Goal: Transaction & Acquisition: Purchase product/service

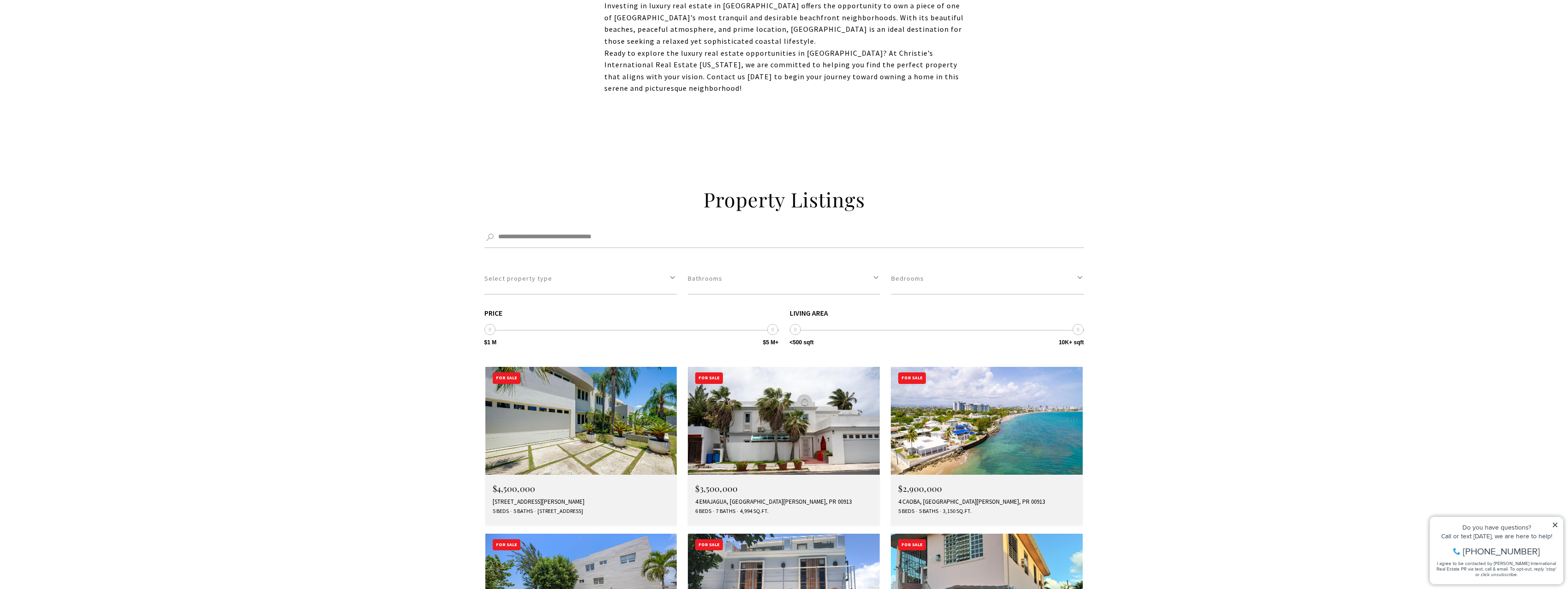
scroll to position [1014, 0]
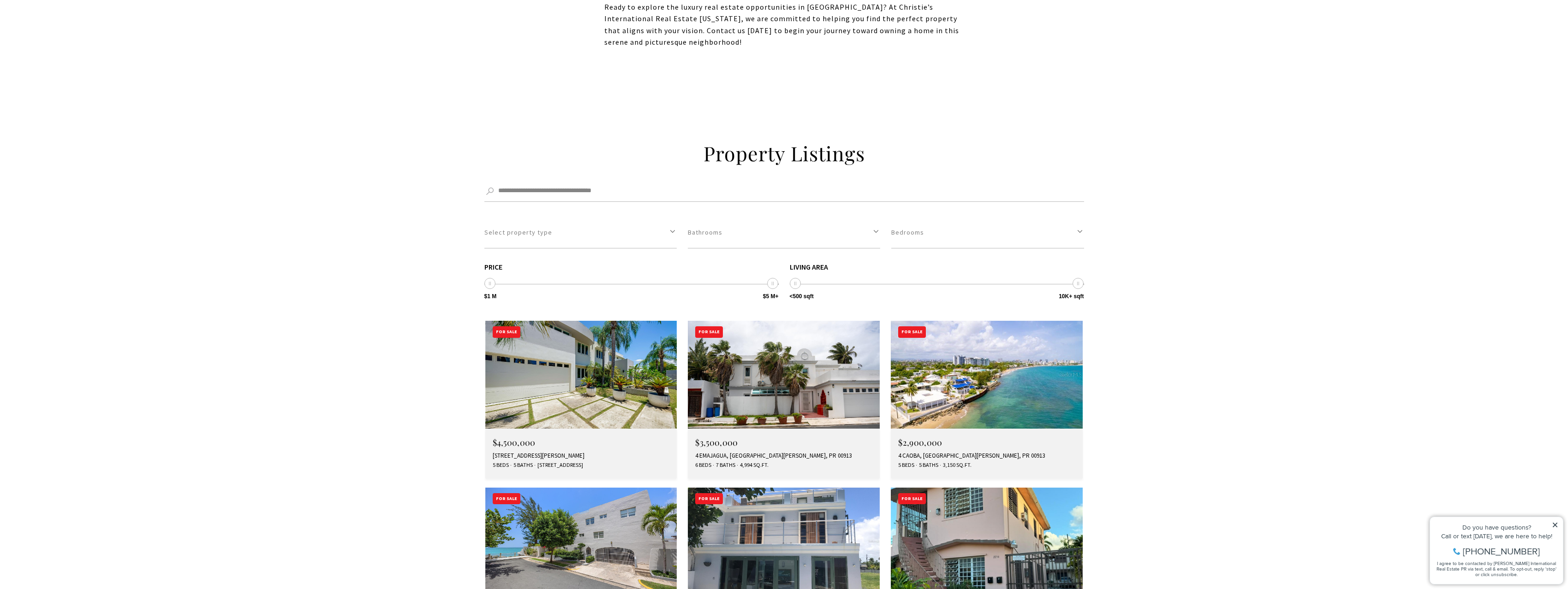
click at [542, 342] on img at bounding box center [581, 375] width 192 height 108
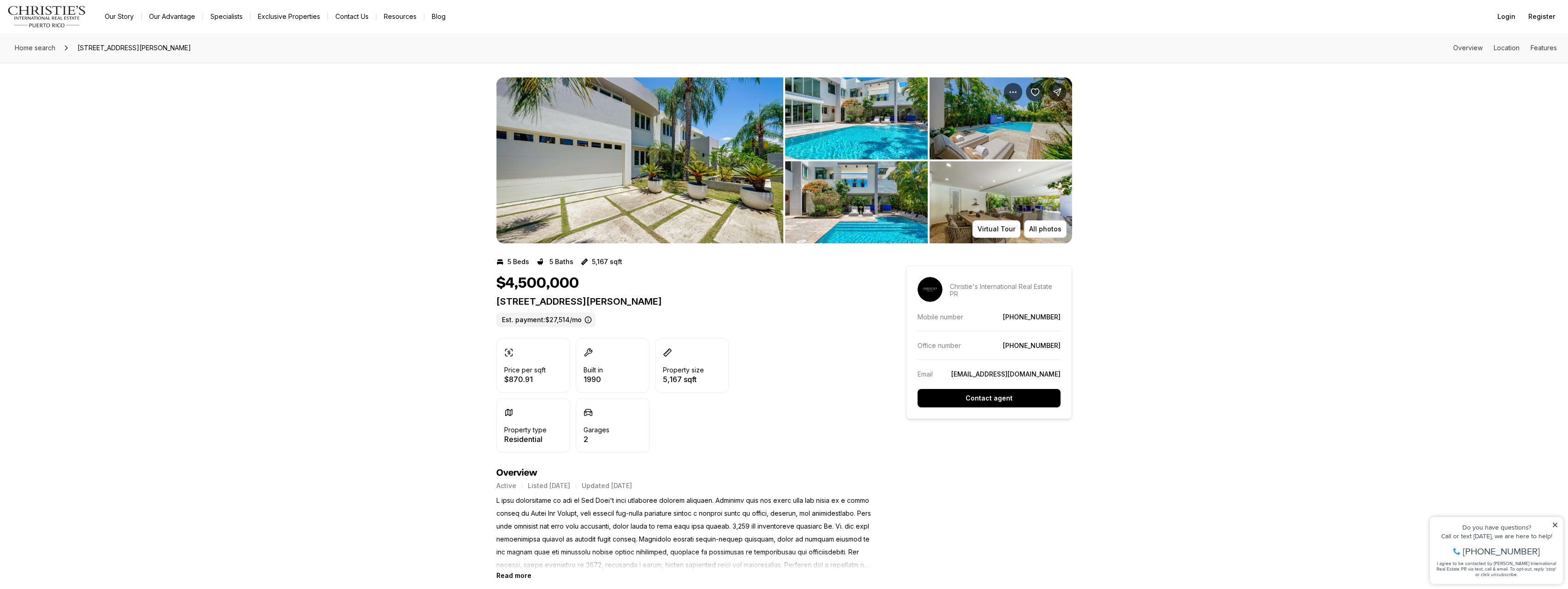
click at [680, 148] on img "View image gallery" at bounding box center [640, 160] width 287 height 166
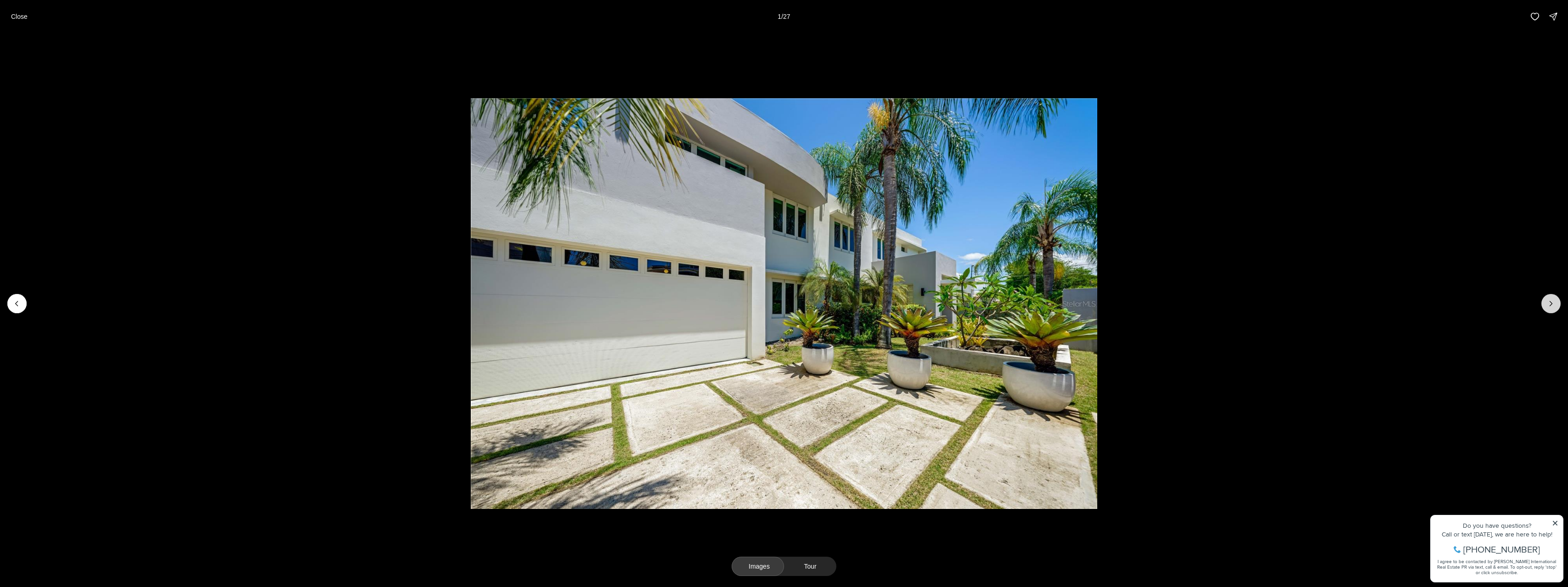
click at [1546, 306] on icon "Next slide" at bounding box center [1550, 303] width 9 height 9
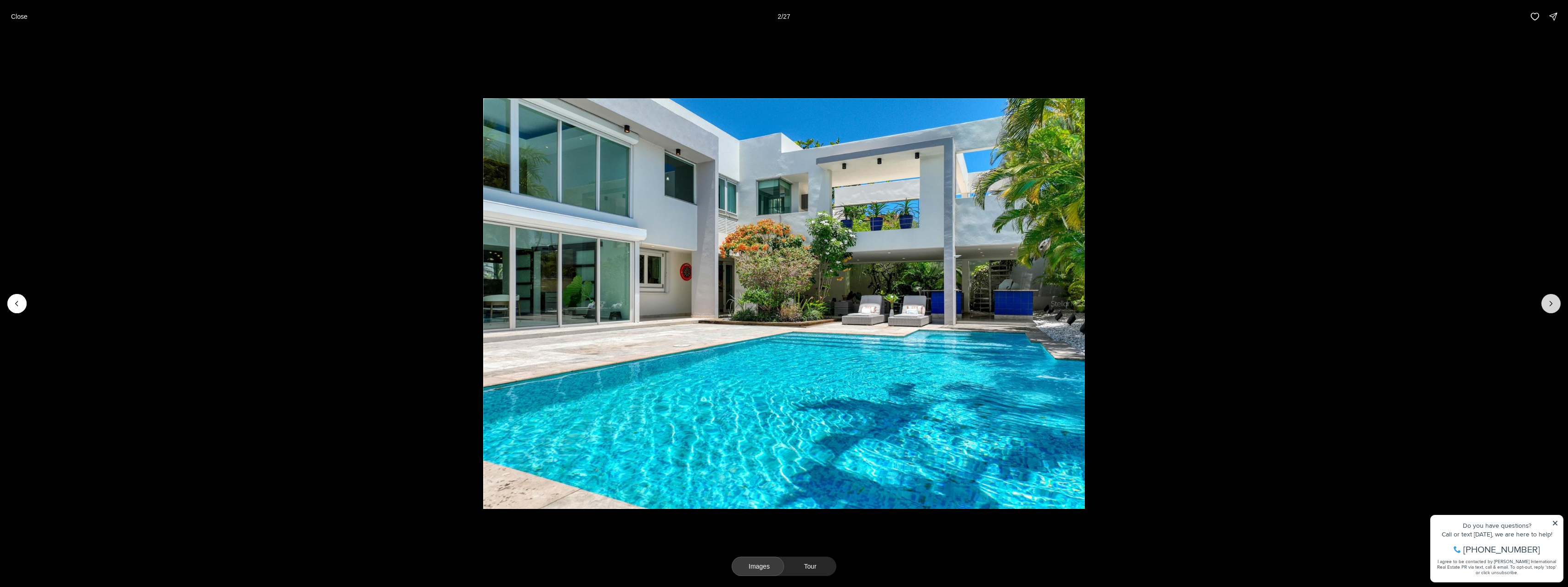
click at [1546, 306] on icon "Next slide" at bounding box center [1550, 303] width 9 height 9
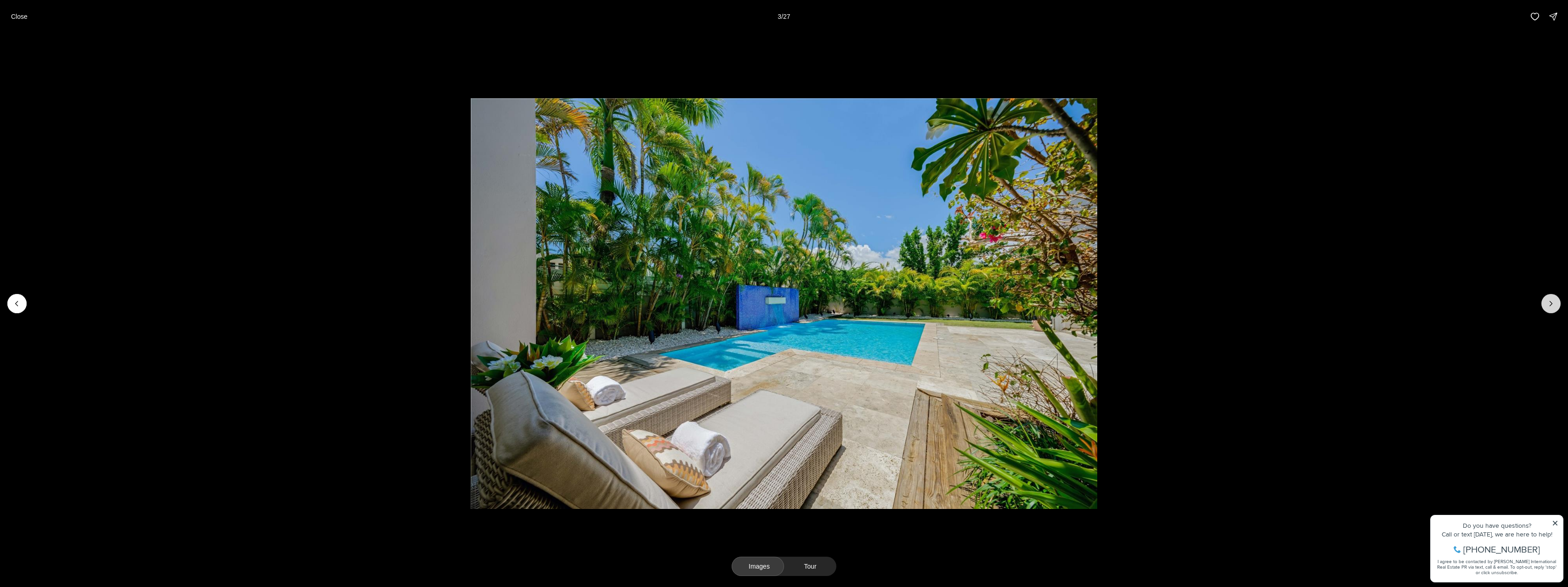
click at [1546, 306] on icon "Next slide" at bounding box center [1550, 303] width 9 height 9
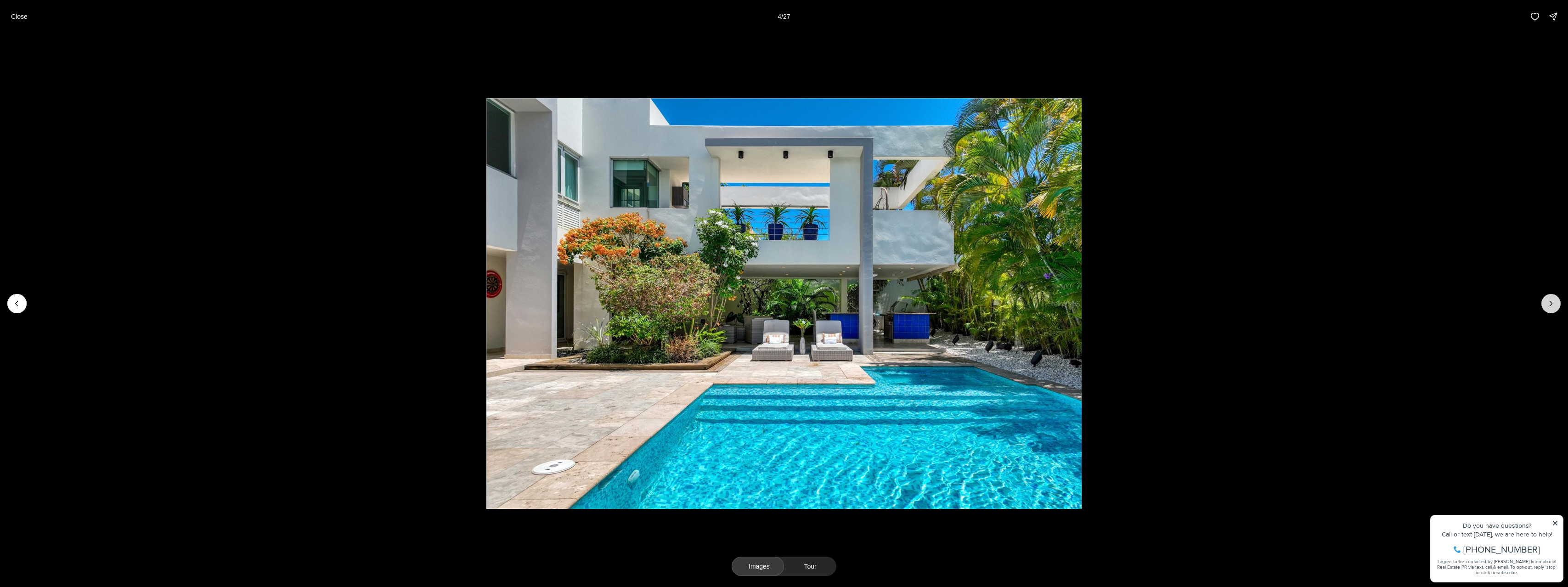
click at [1546, 306] on icon "Next slide" at bounding box center [1550, 303] width 9 height 9
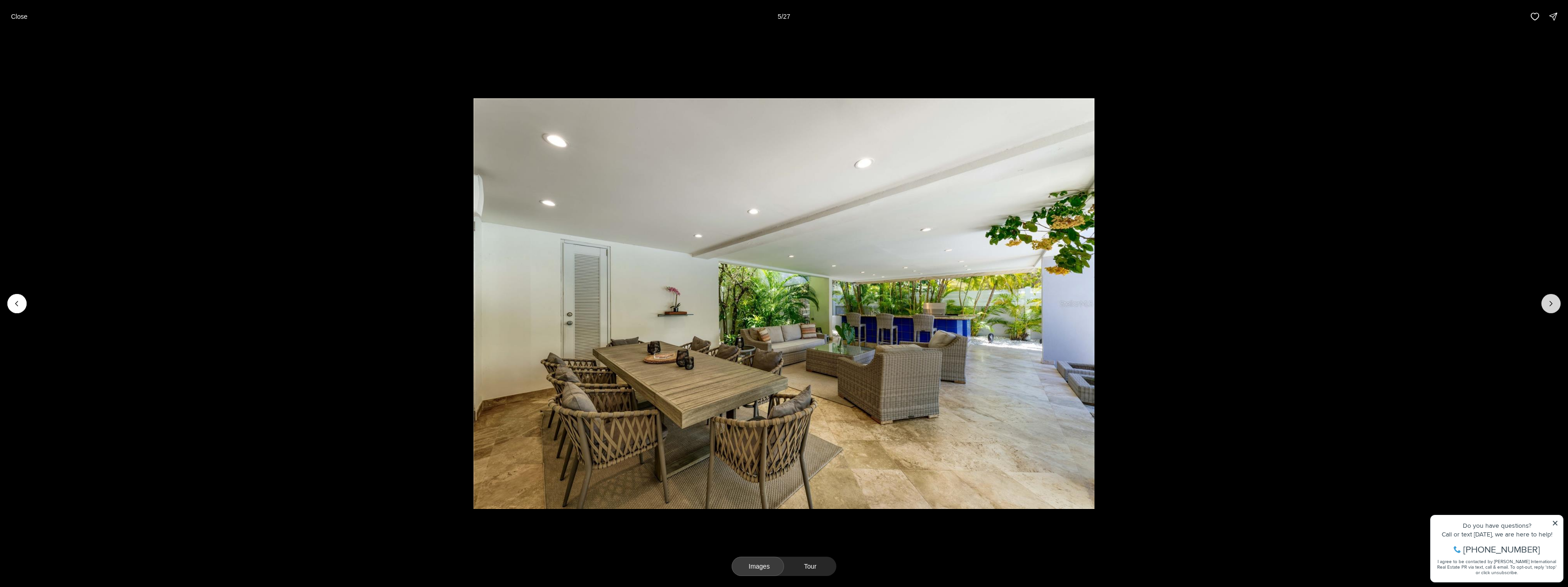
click at [1546, 306] on icon "Next slide" at bounding box center [1550, 303] width 9 height 9
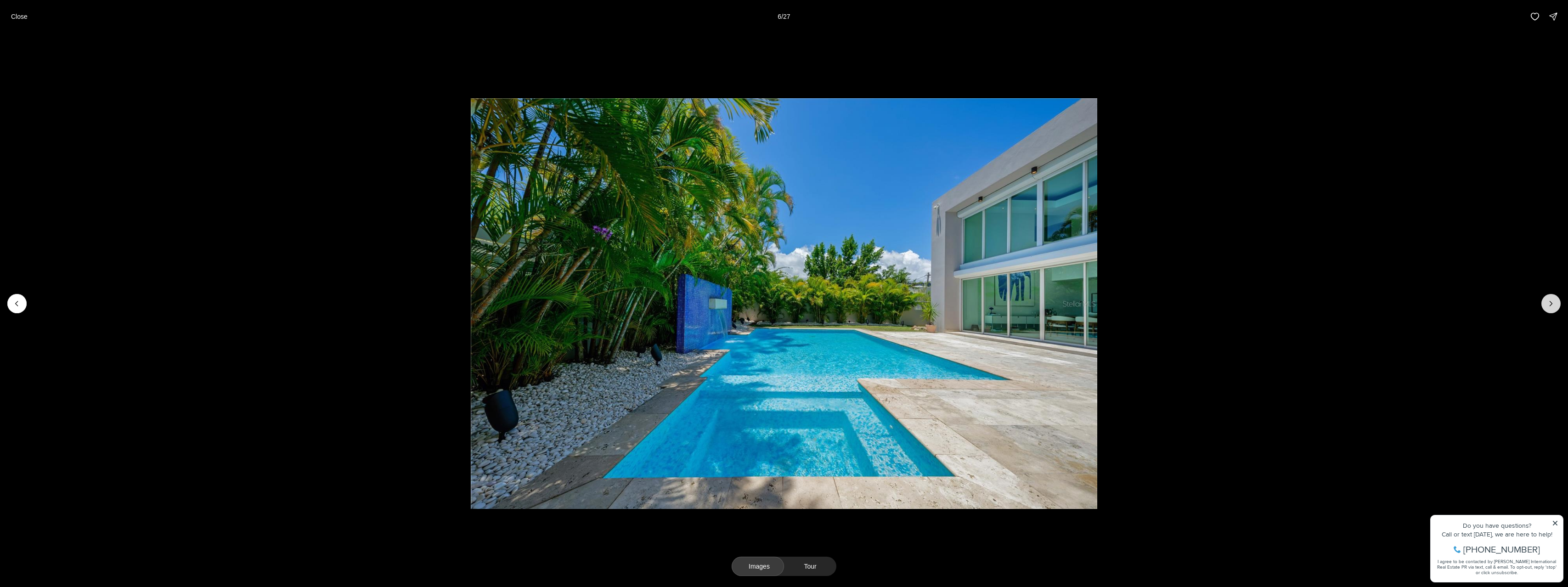
click at [1546, 306] on icon "Next slide" at bounding box center [1550, 303] width 9 height 9
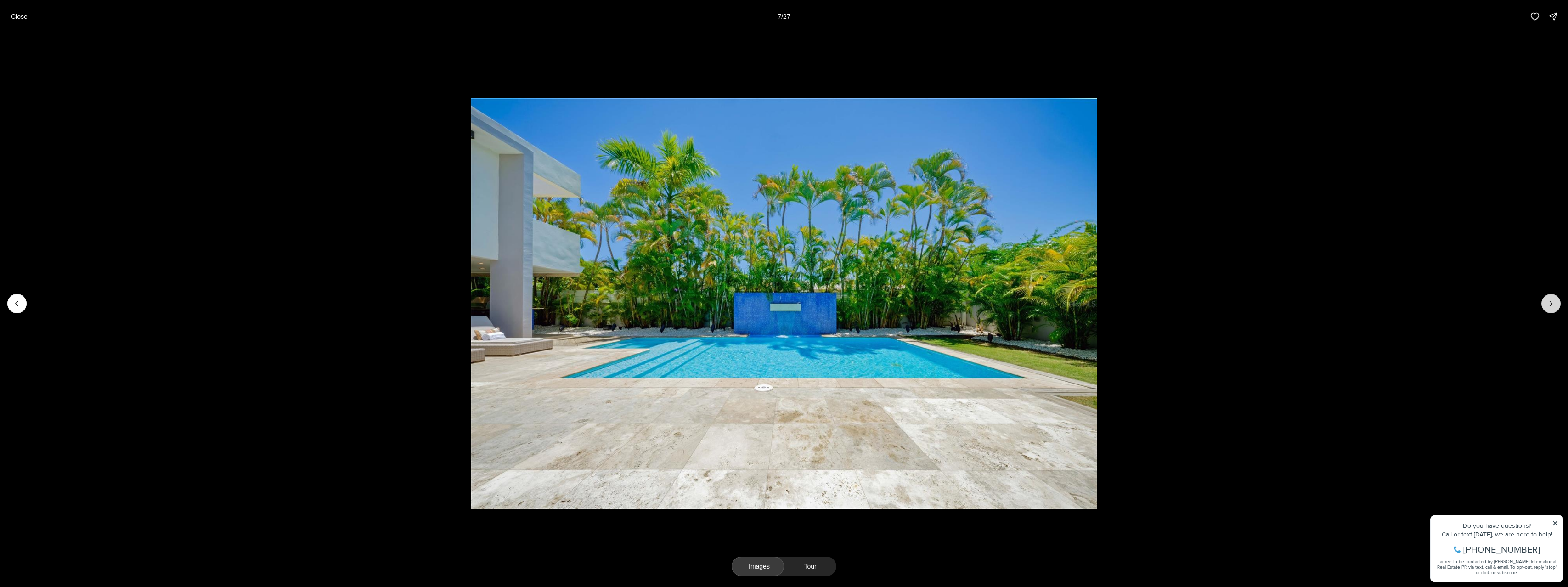
click at [1546, 306] on icon "Next slide" at bounding box center [1550, 303] width 9 height 9
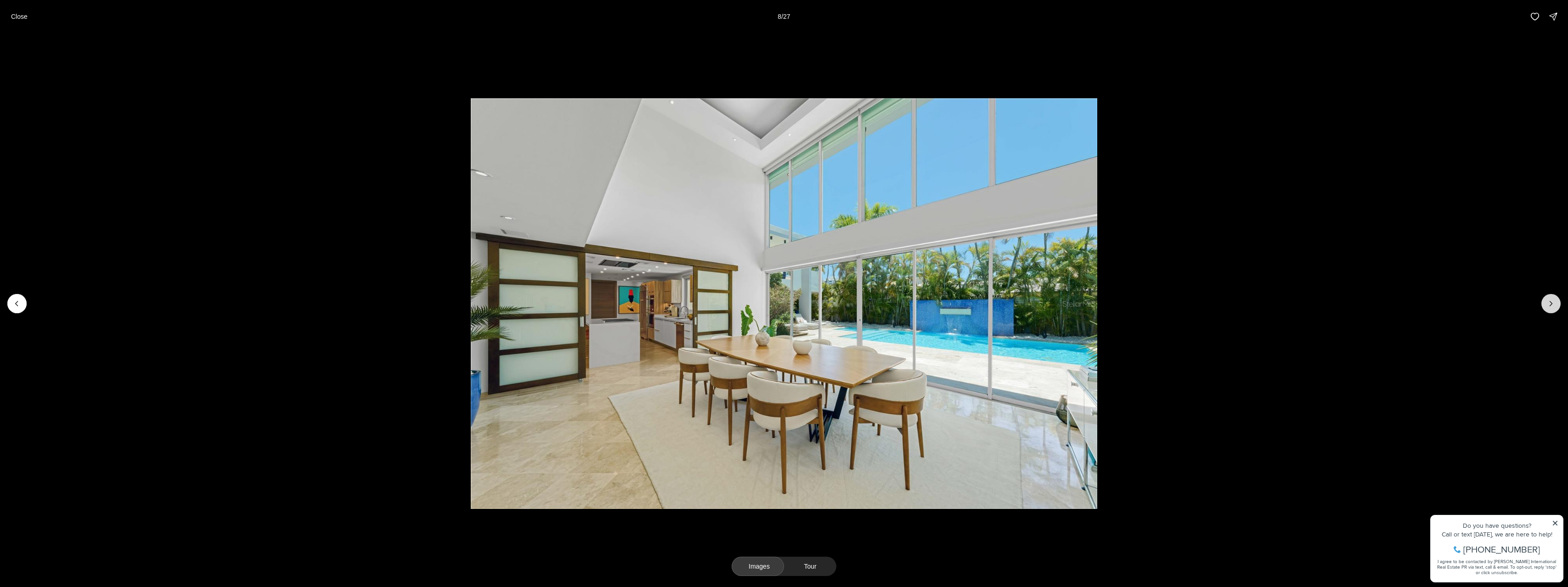
click at [1546, 306] on icon "Next slide" at bounding box center [1550, 303] width 9 height 9
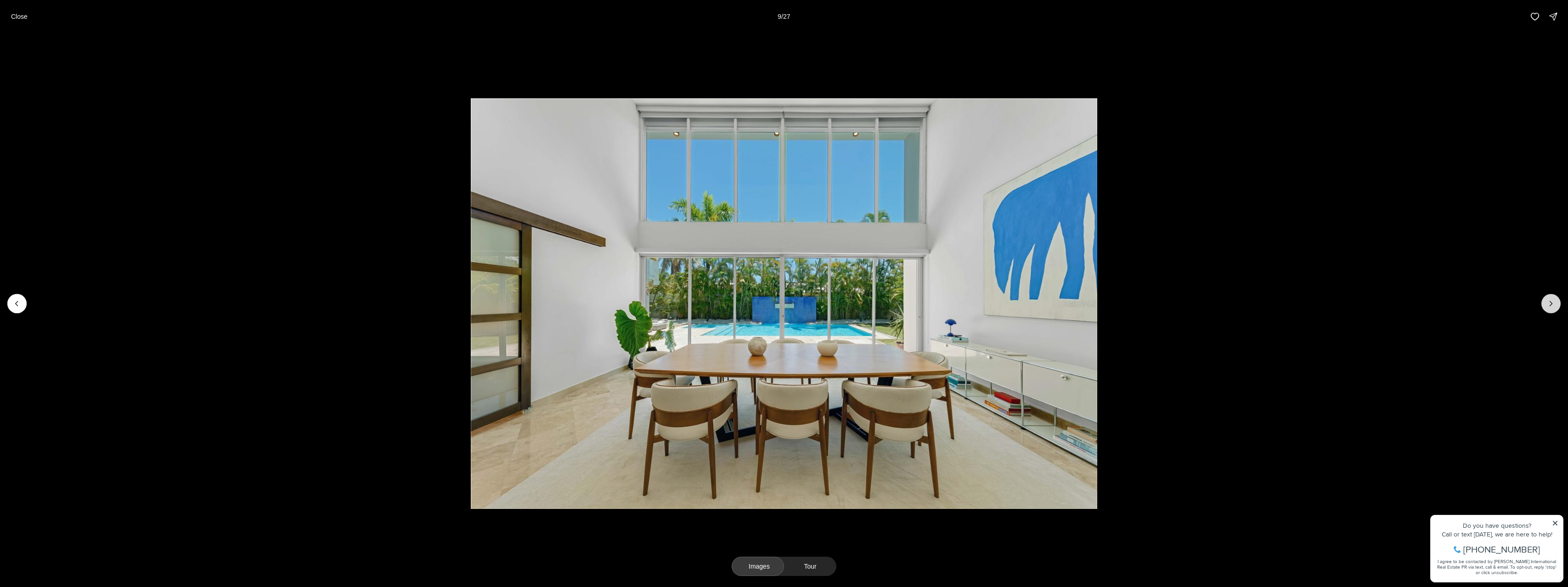
click at [1546, 306] on icon "Next slide" at bounding box center [1550, 303] width 9 height 9
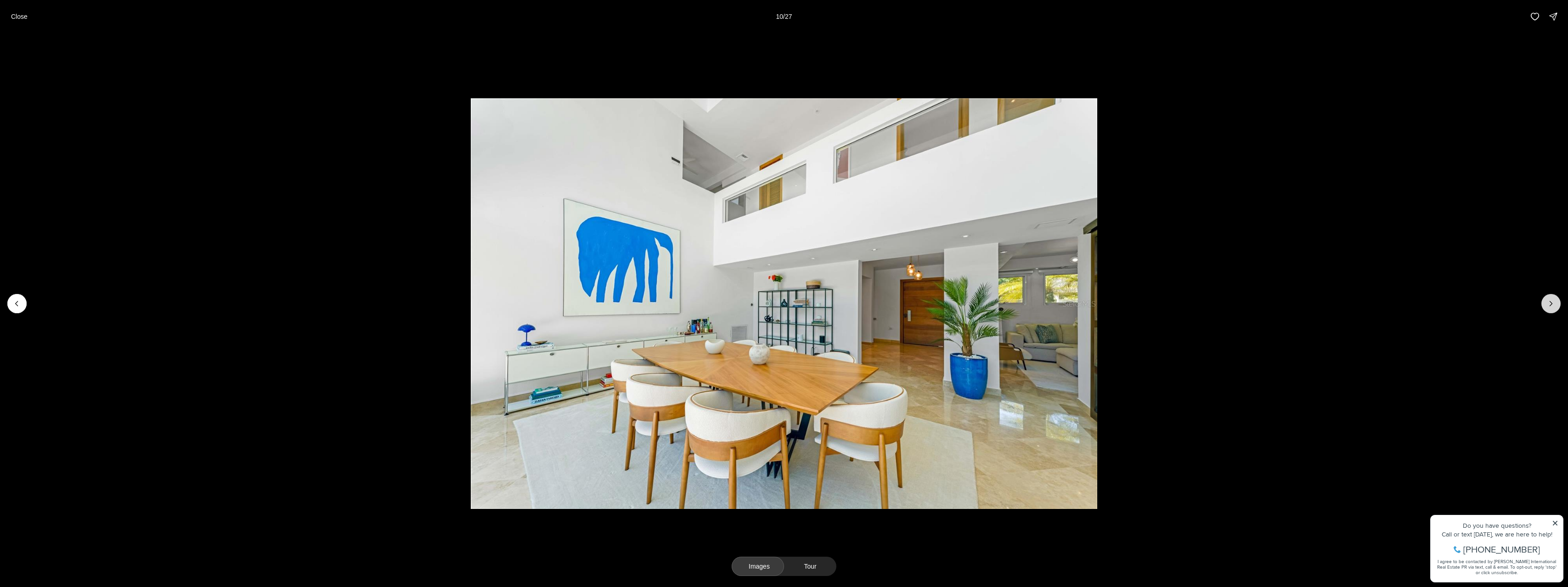
click at [1546, 306] on icon "Next slide" at bounding box center [1550, 303] width 9 height 9
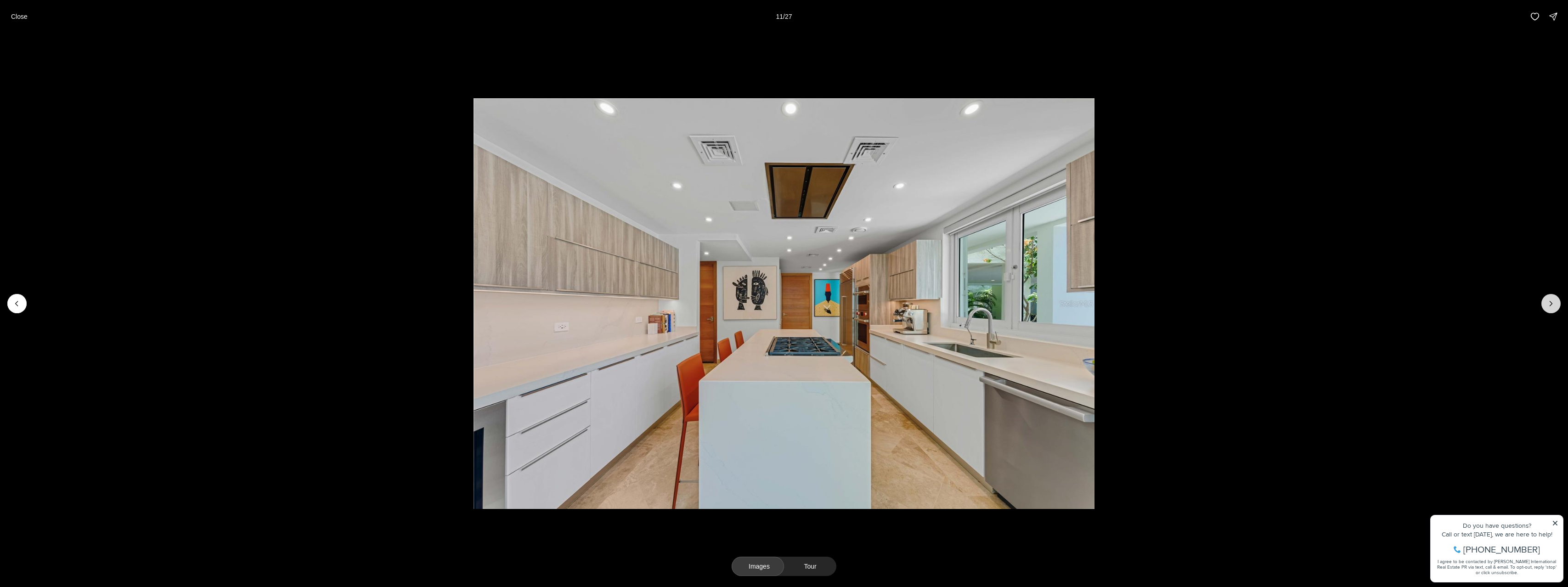
click at [1546, 306] on icon "Next slide" at bounding box center [1550, 303] width 9 height 9
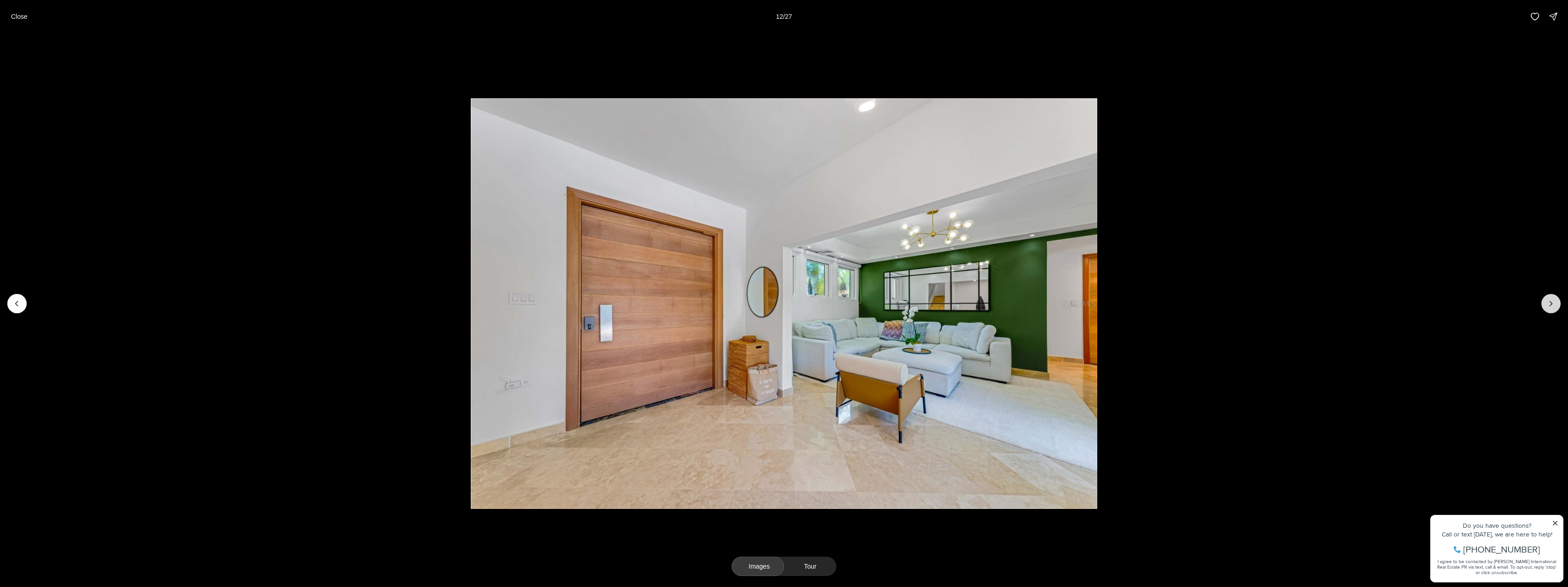
click at [1546, 306] on icon "Next slide" at bounding box center [1550, 303] width 9 height 9
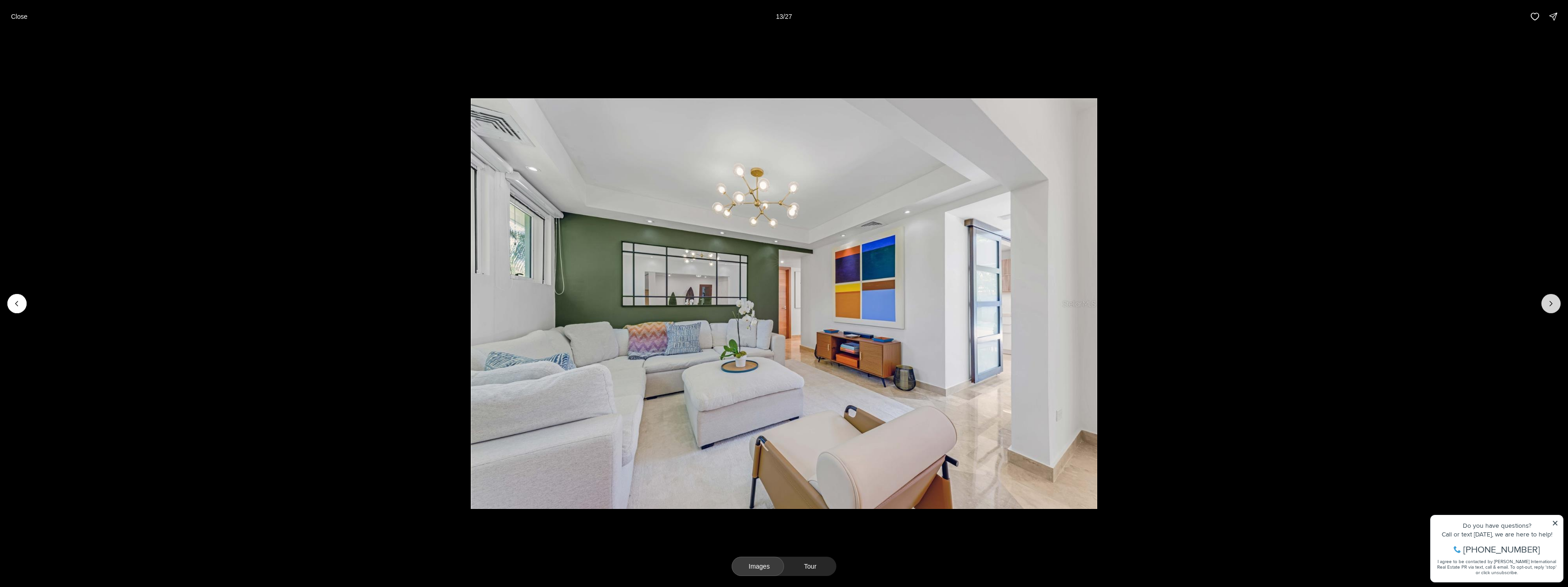
click at [1546, 306] on icon "Next slide" at bounding box center [1550, 303] width 9 height 9
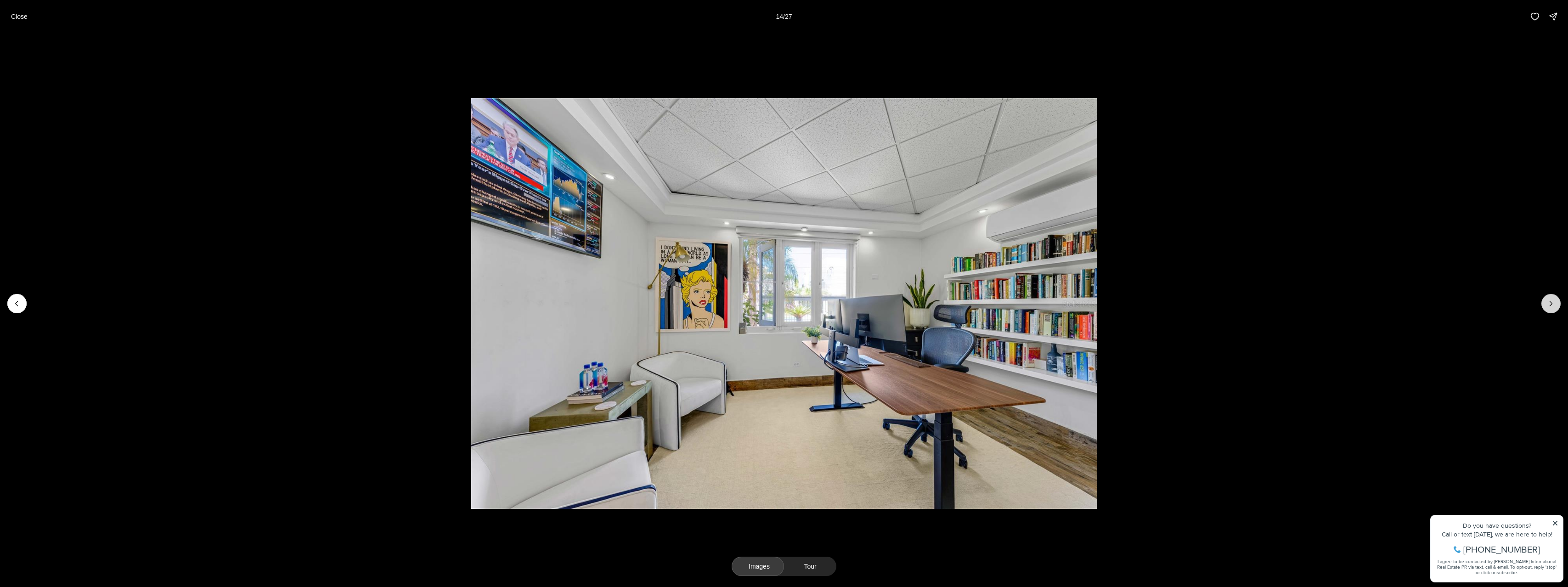
click at [1546, 306] on icon "Next slide" at bounding box center [1550, 303] width 9 height 9
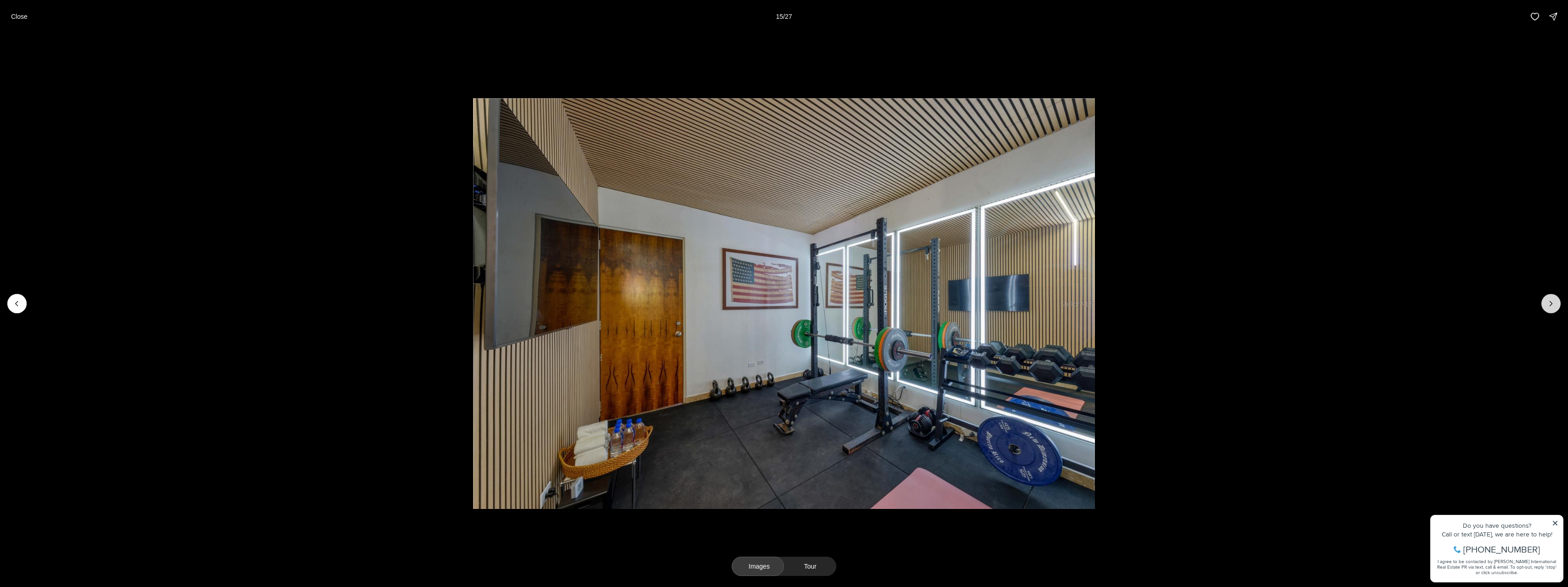
click at [1546, 306] on icon "Next slide" at bounding box center [1550, 303] width 9 height 9
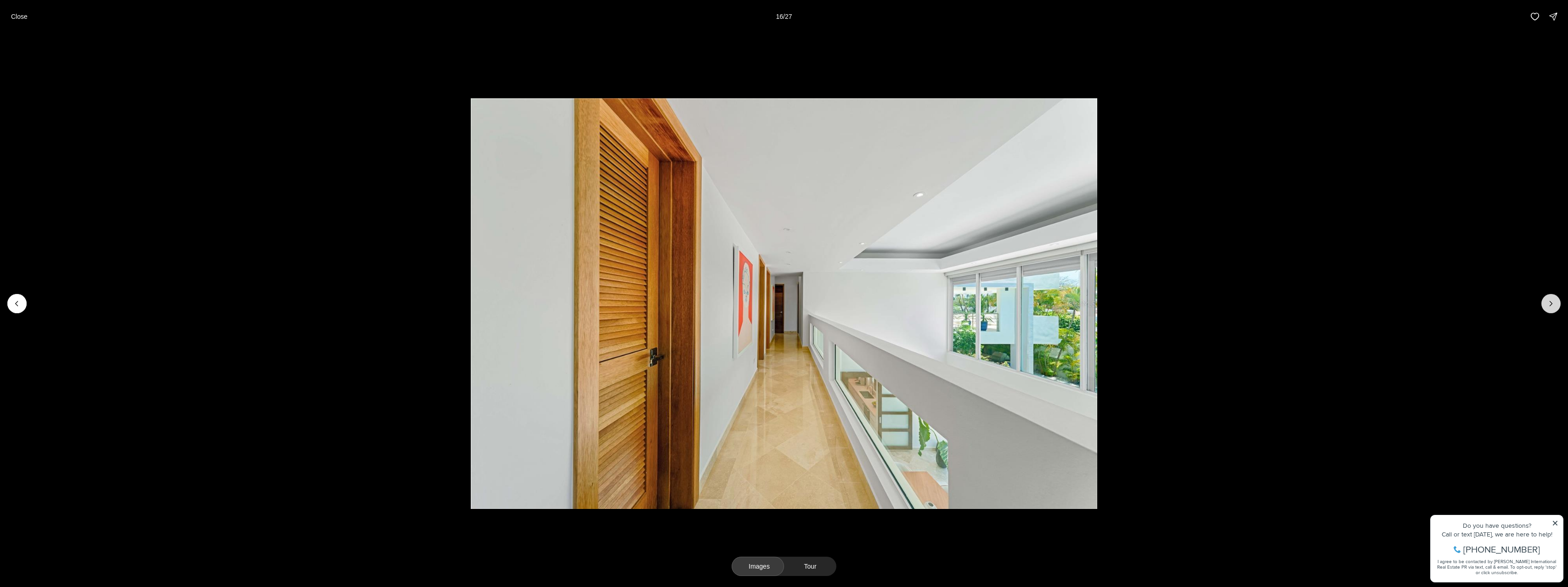
click at [1546, 306] on icon "Next slide" at bounding box center [1550, 303] width 9 height 9
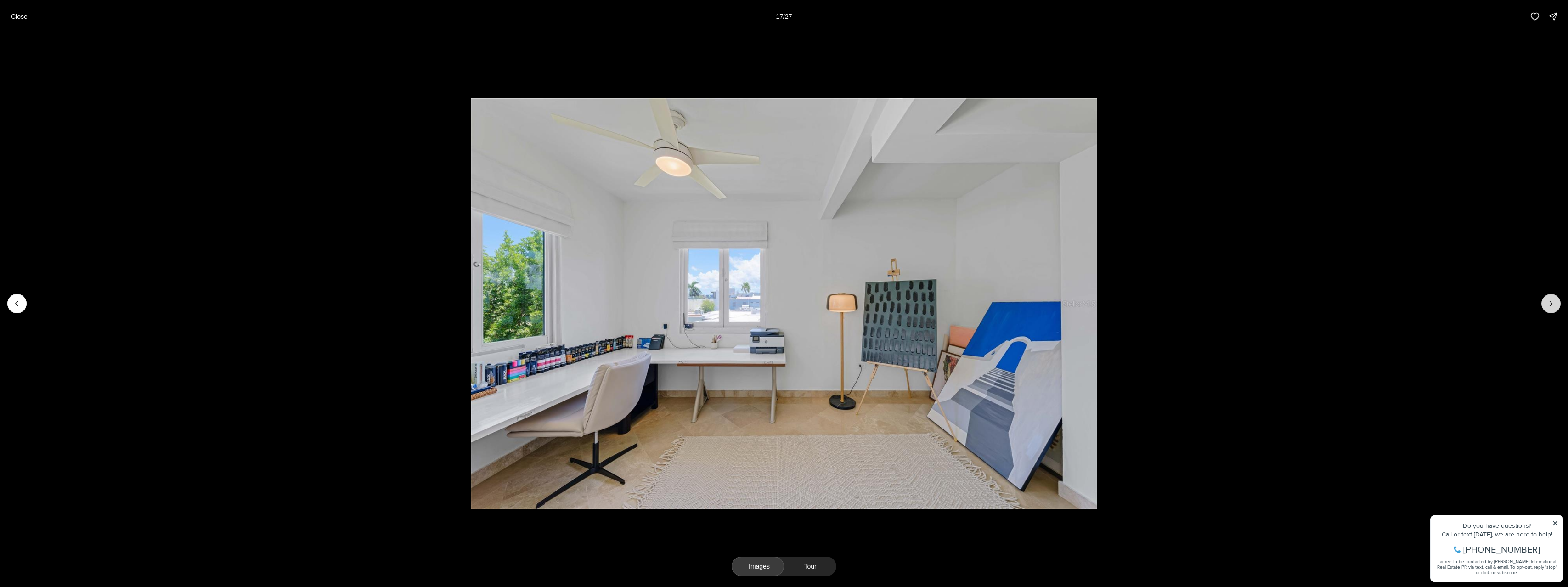
click at [1546, 306] on icon "Next slide" at bounding box center [1550, 303] width 9 height 9
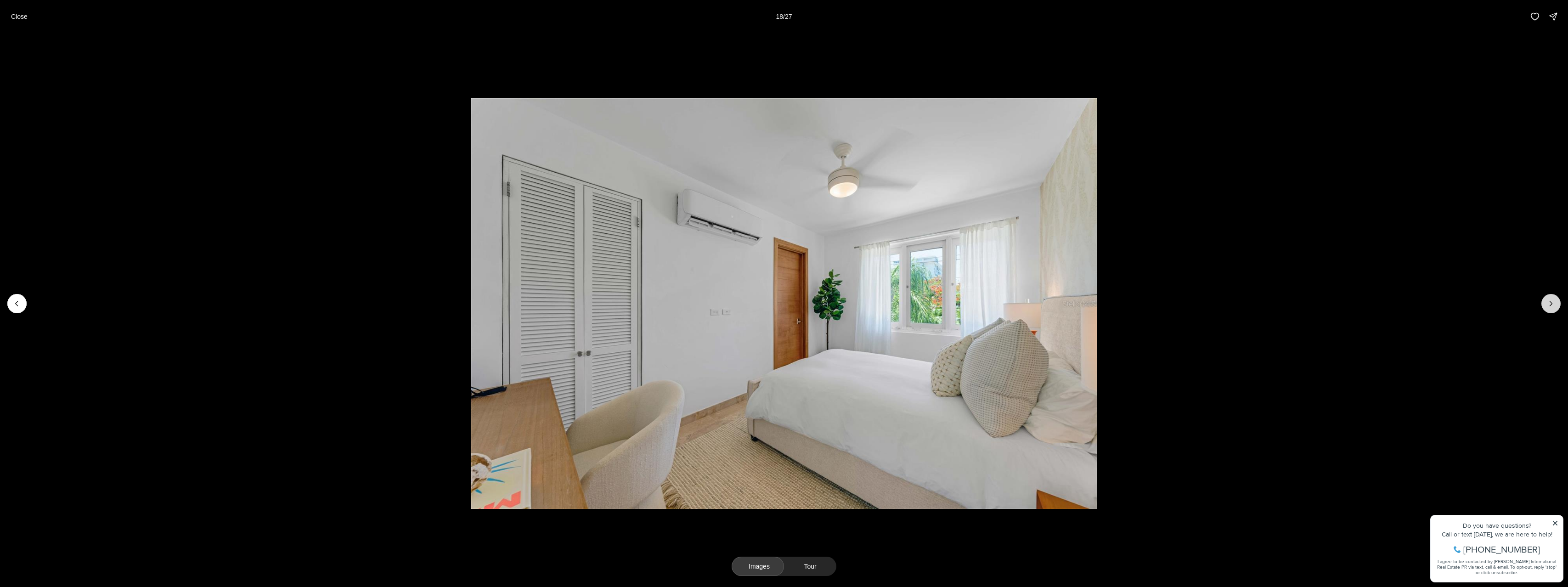
click at [1546, 306] on icon "Next slide" at bounding box center [1550, 303] width 9 height 9
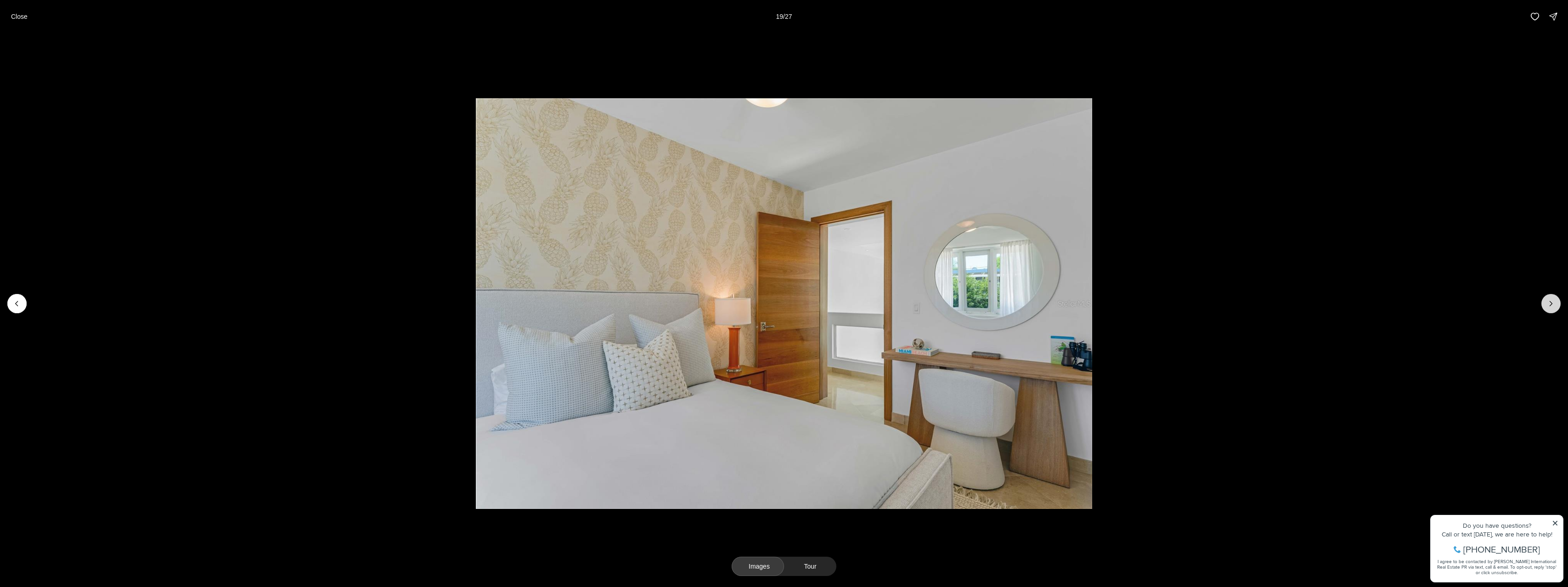
click at [1546, 306] on icon "Next slide" at bounding box center [1550, 303] width 9 height 9
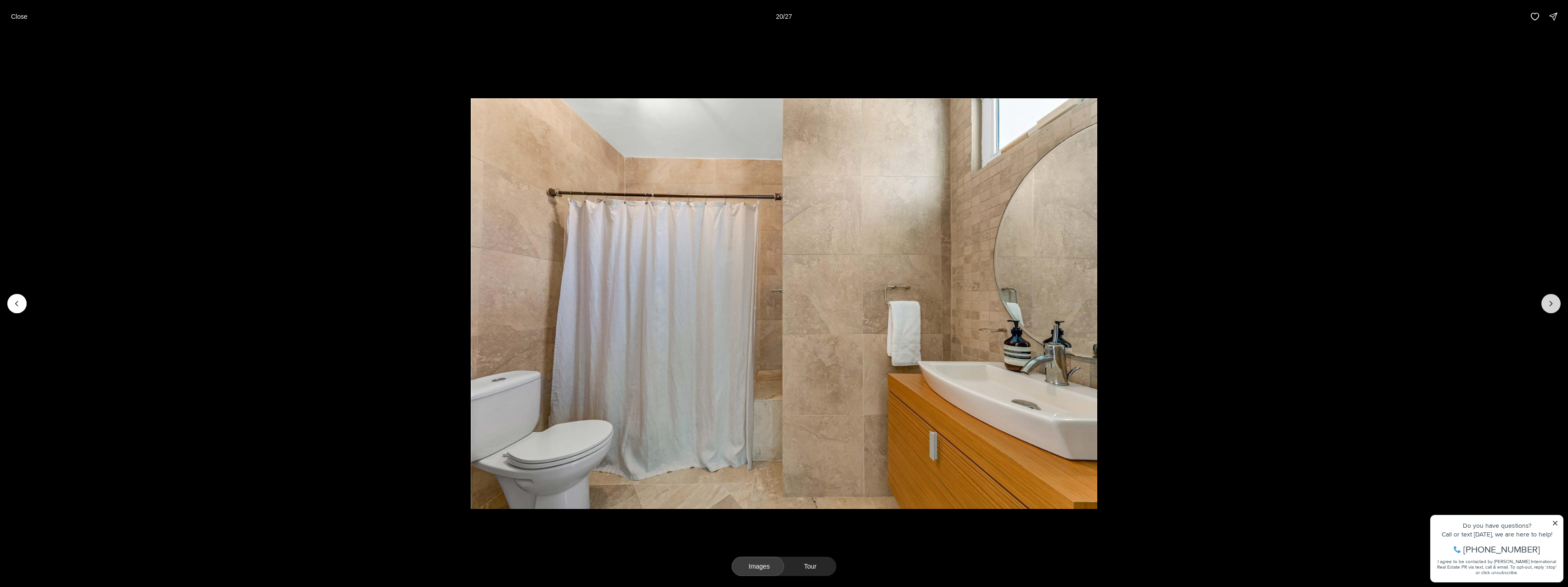
click at [1546, 306] on icon "Next slide" at bounding box center [1550, 303] width 9 height 9
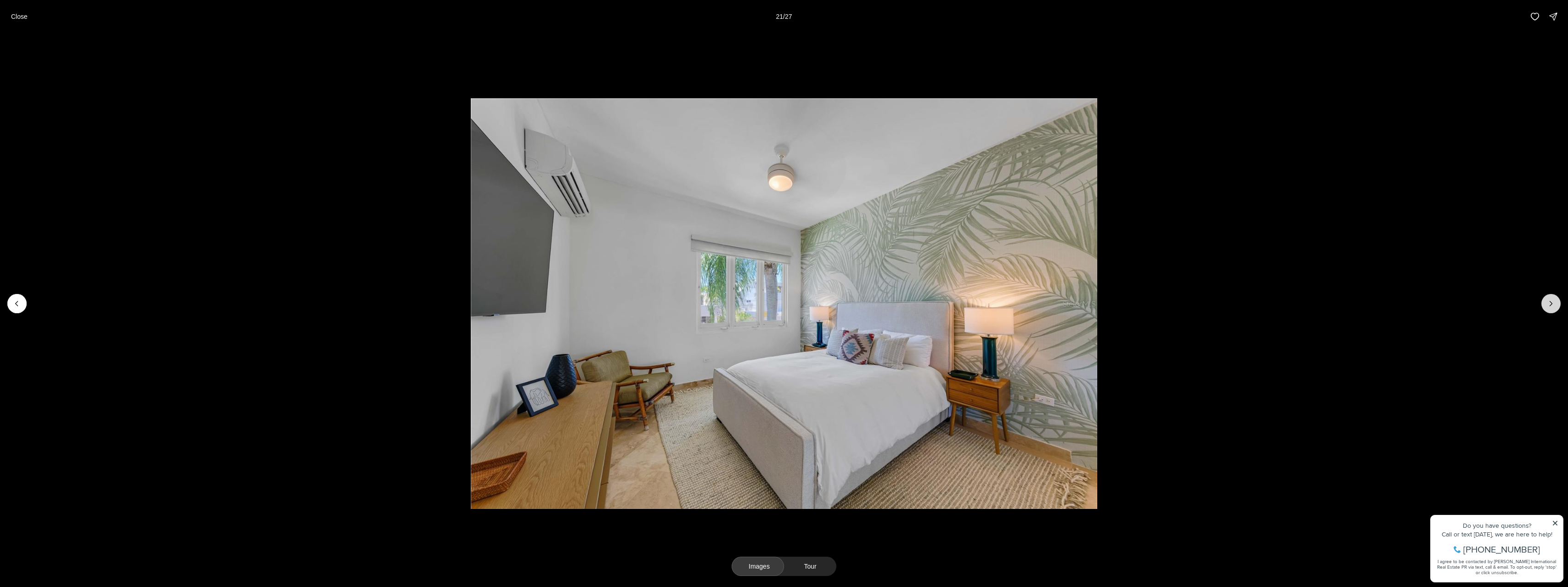
click at [1546, 306] on icon "Next slide" at bounding box center [1550, 303] width 9 height 9
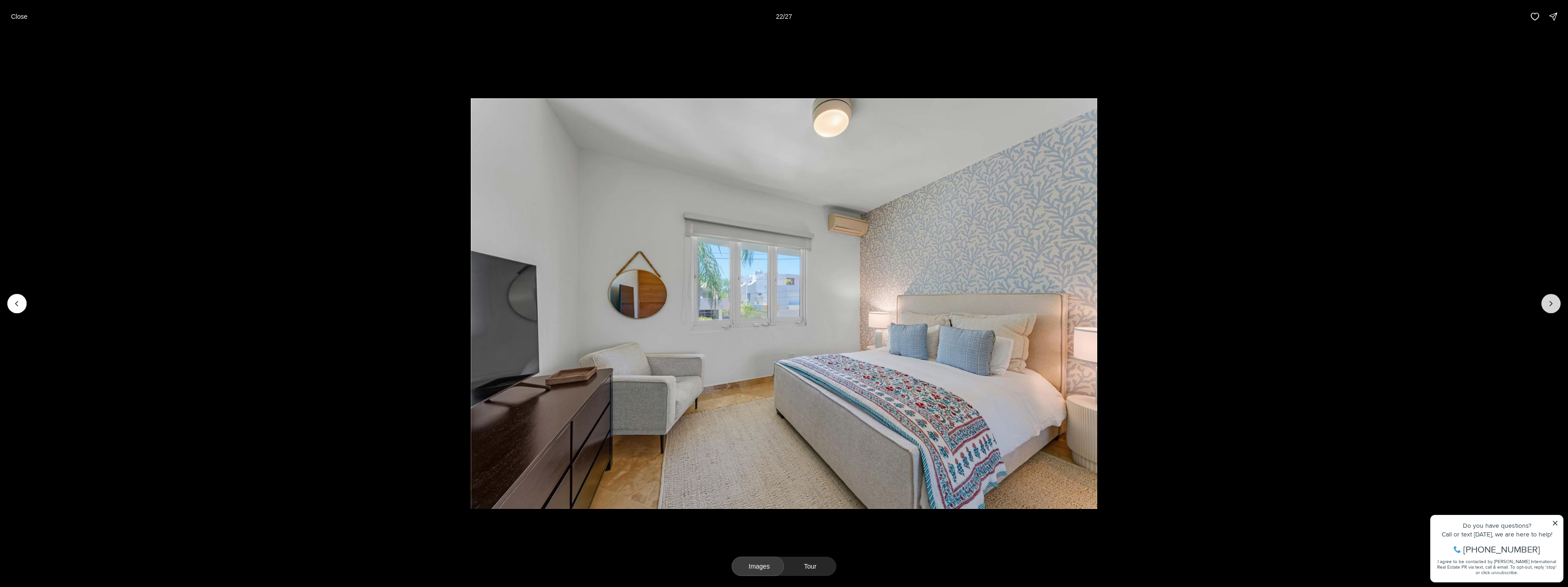
click at [1546, 306] on icon "Next slide" at bounding box center [1550, 303] width 9 height 9
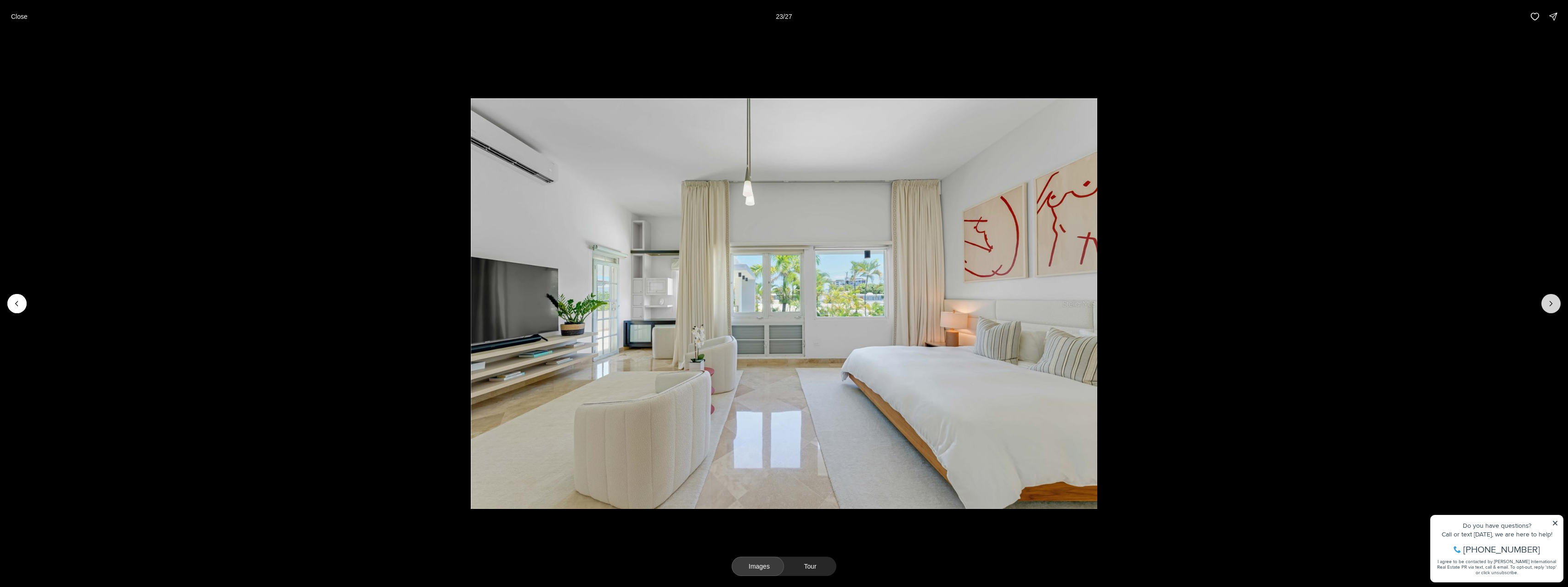
click at [1546, 306] on icon "Next slide" at bounding box center [1550, 303] width 9 height 9
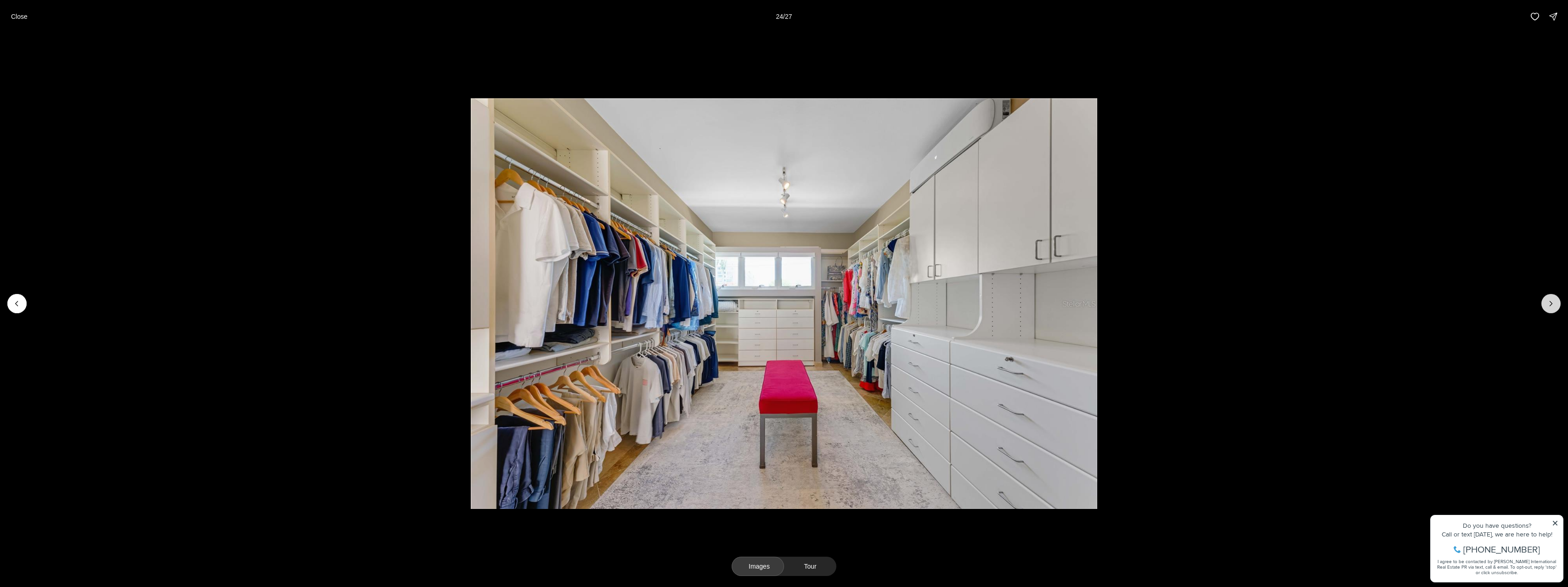
click at [1546, 306] on icon "Next slide" at bounding box center [1550, 303] width 9 height 9
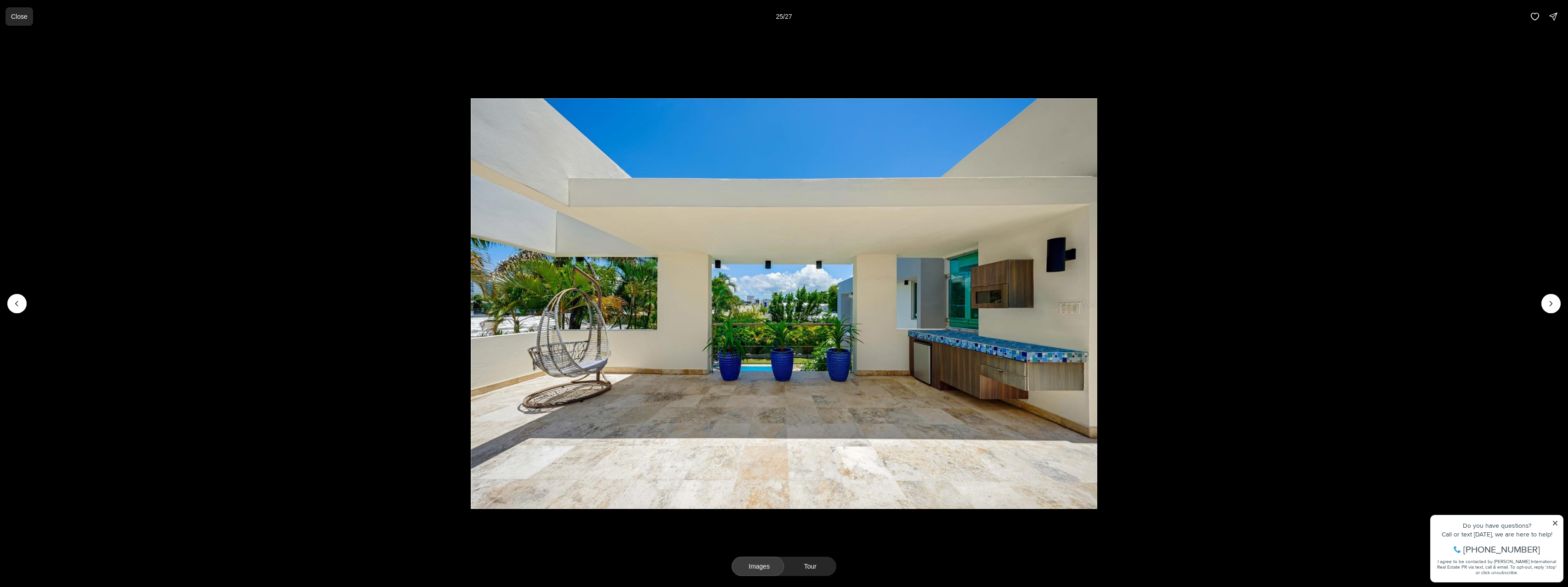
click at [26, 16] on p "Close" at bounding box center [19, 16] width 16 height 8
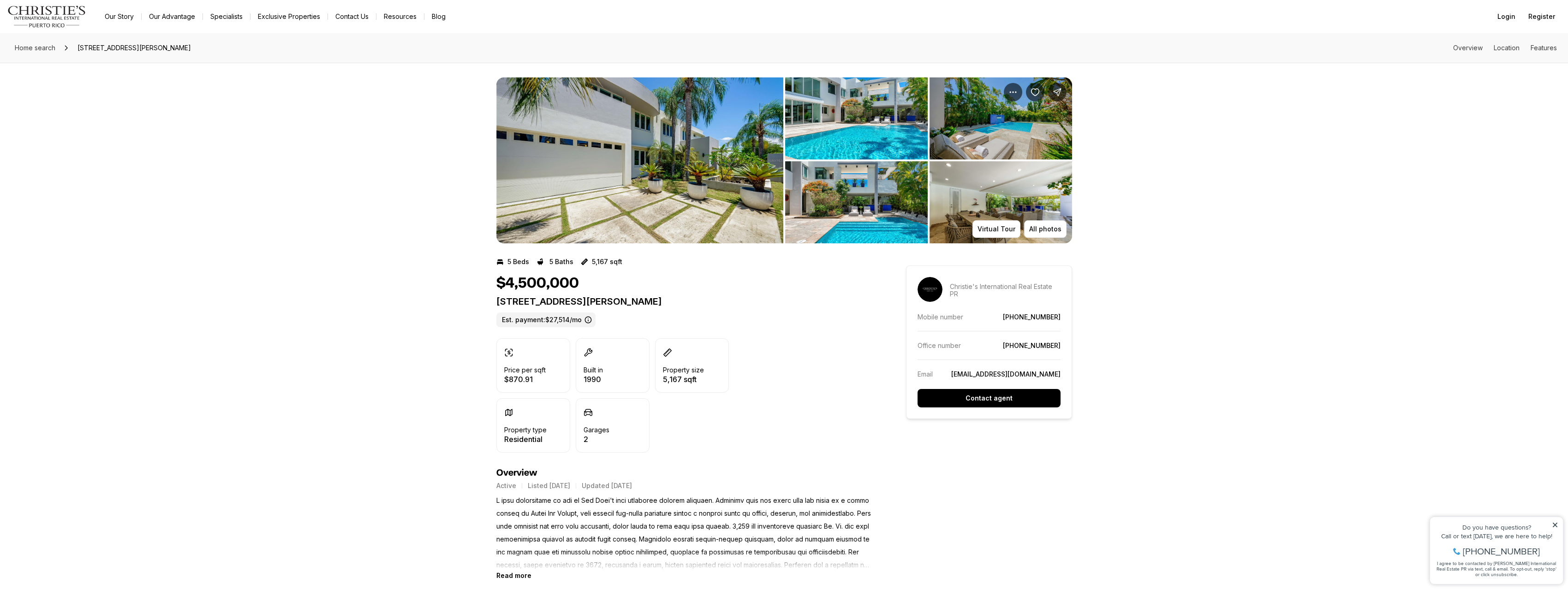
click at [63, 21] on img "Main navigation" at bounding box center [47, 16] width 79 height 22
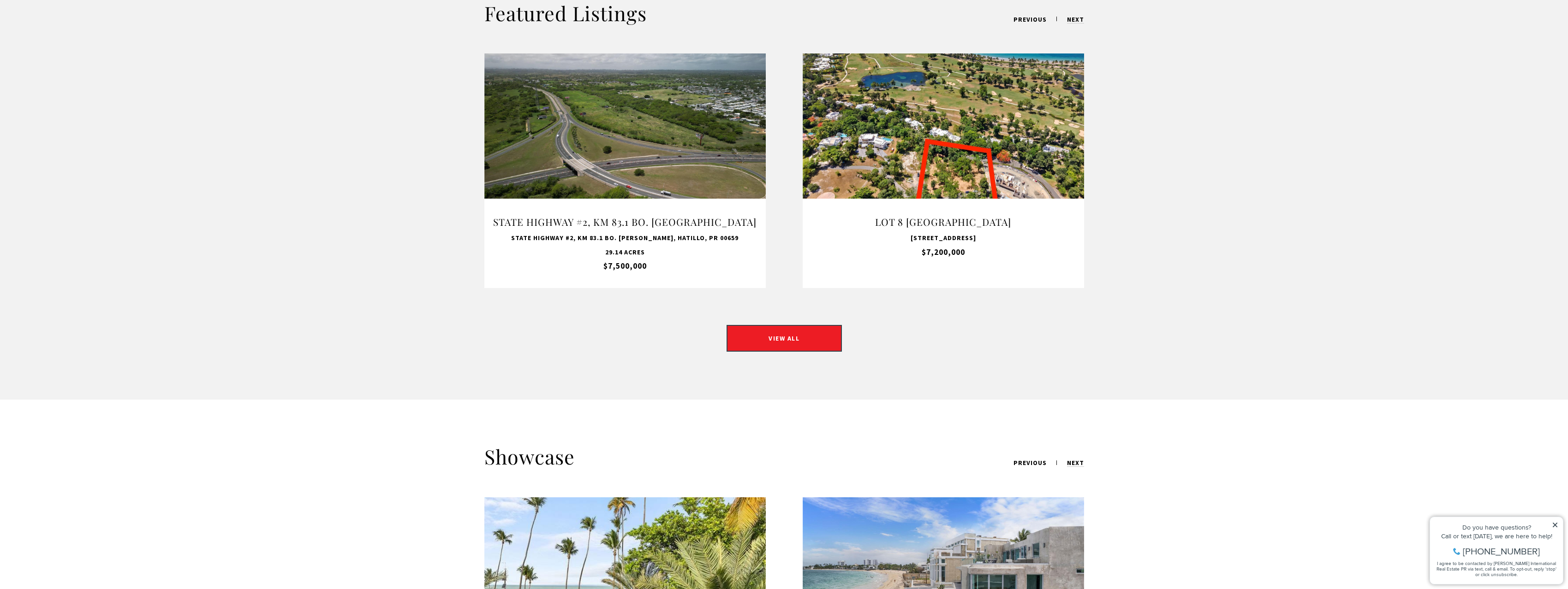
scroll to position [876, 0]
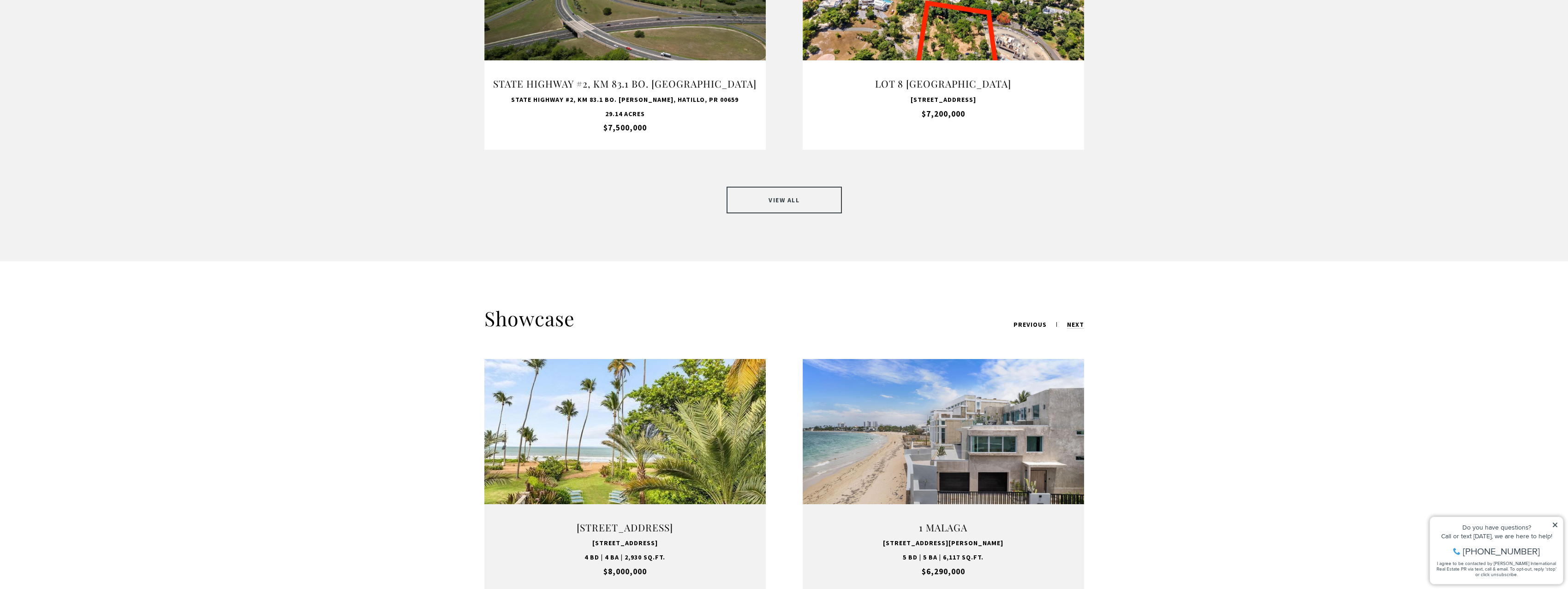
click at [756, 187] on link "VIEW ALL" at bounding box center [784, 200] width 116 height 27
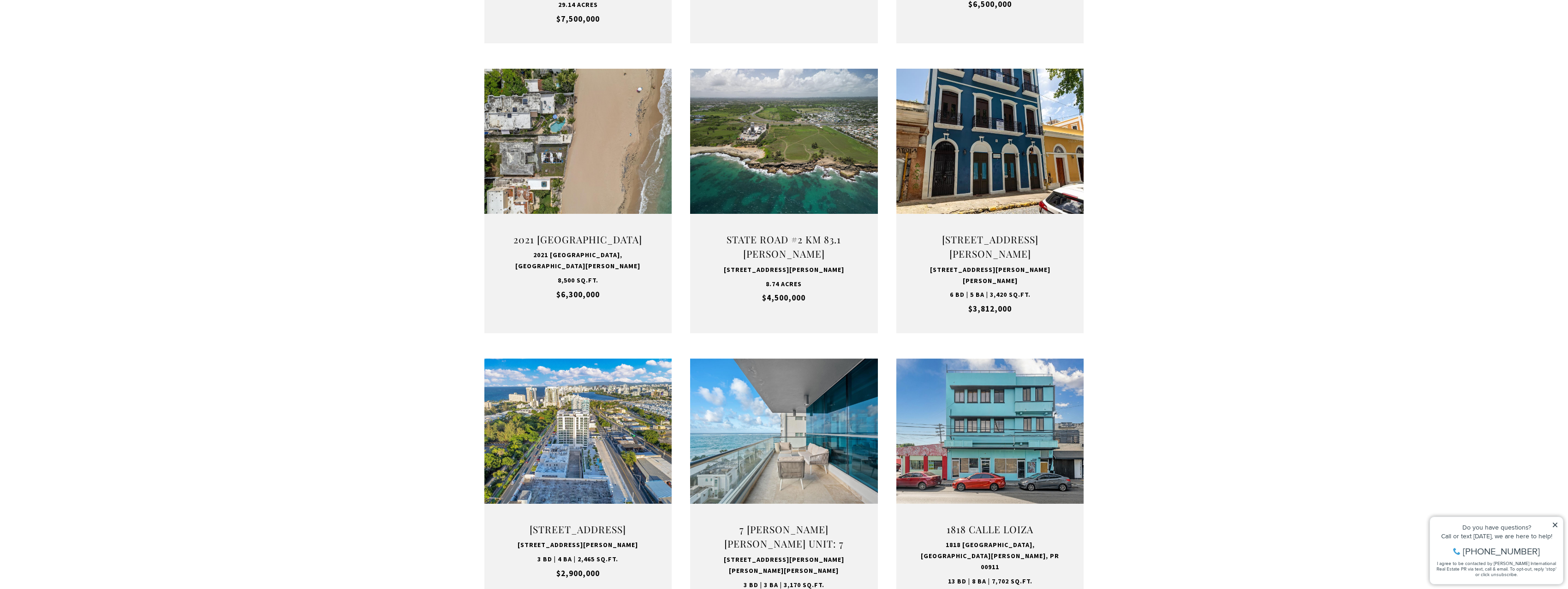
scroll to position [645, 0]
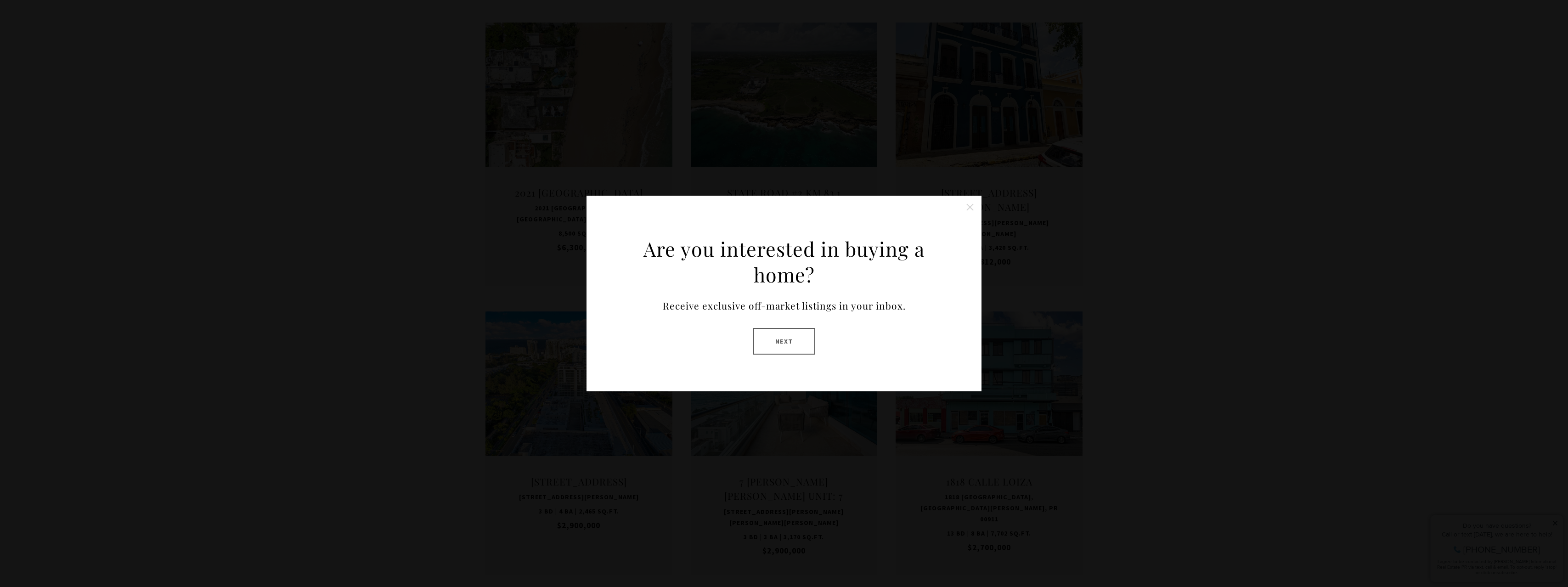
click at [787, 348] on button "Next" at bounding box center [784, 341] width 62 height 27
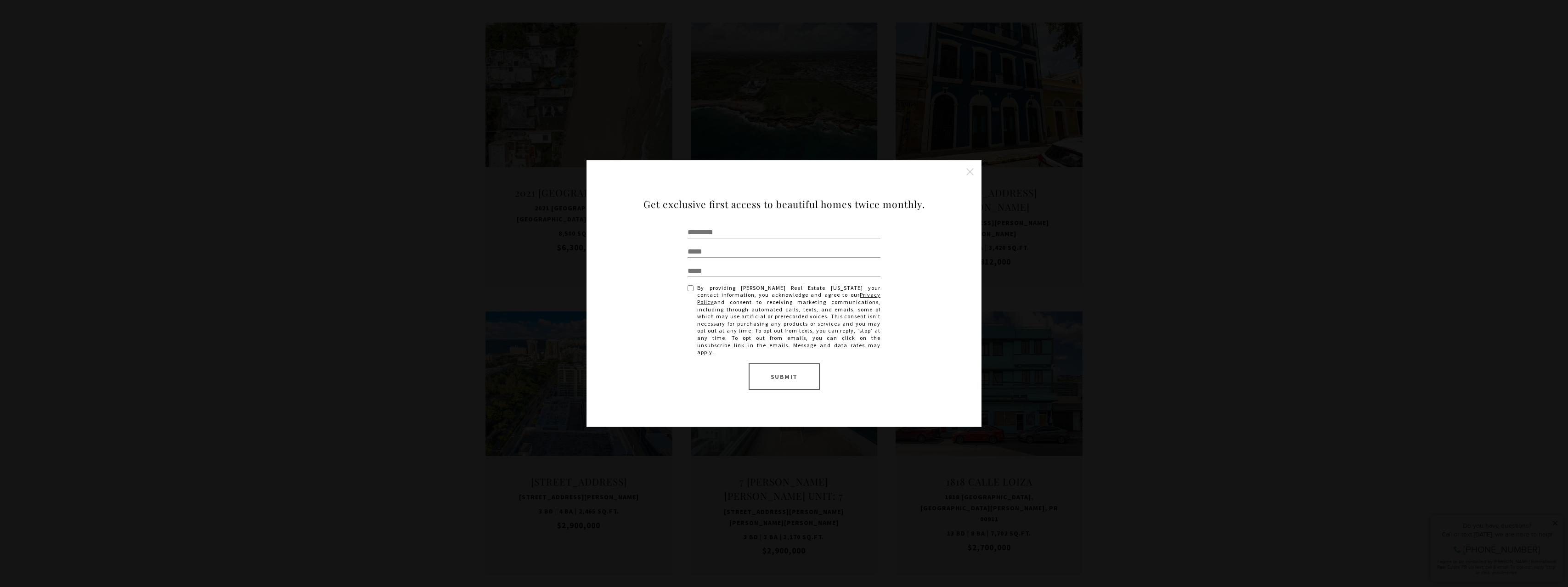
click at [972, 175] on button "Close this option" at bounding box center [970, 171] width 18 height 18
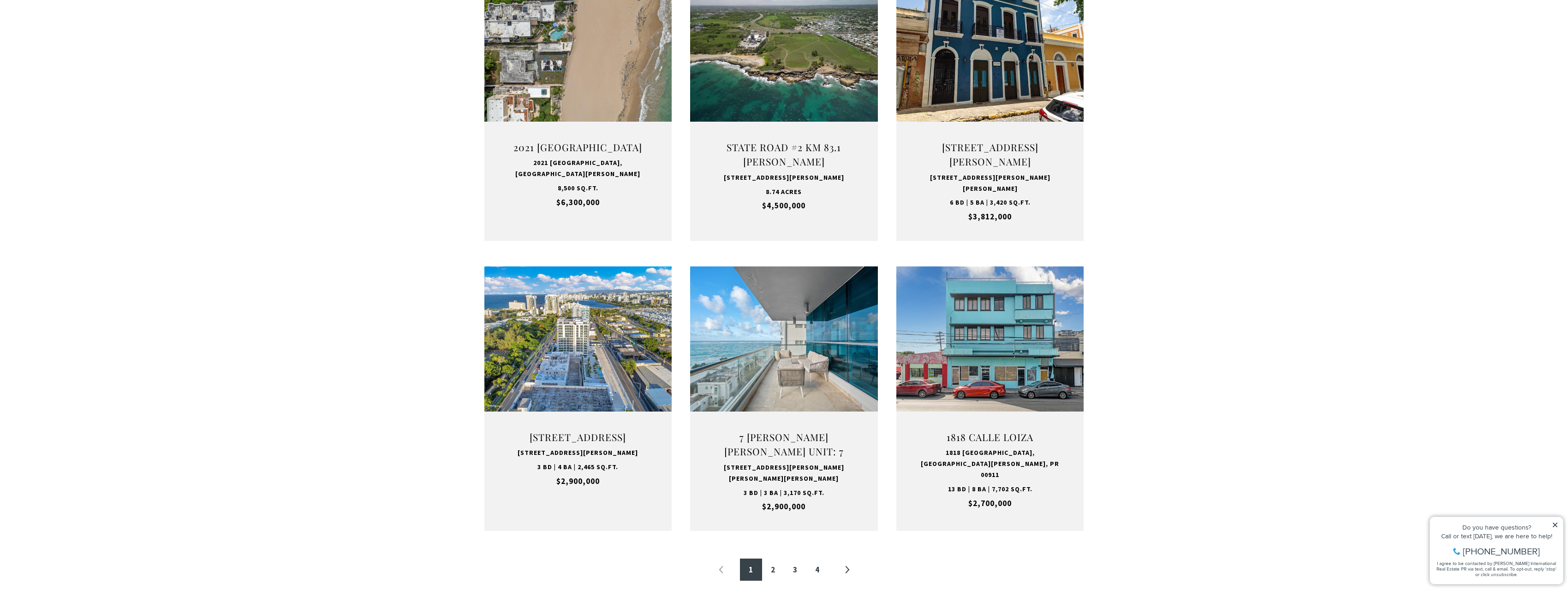
scroll to position [876, 0]
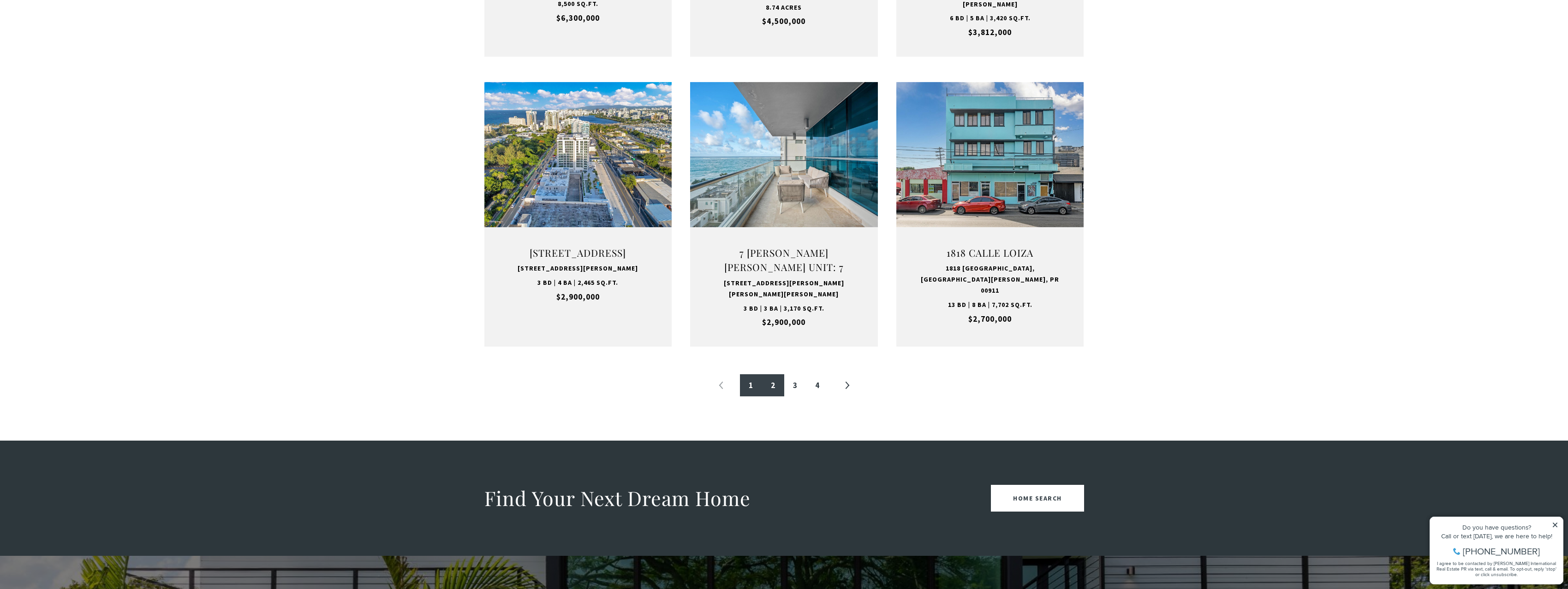
click at [774, 390] on link "2" at bounding box center [773, 386] width 22 height 22
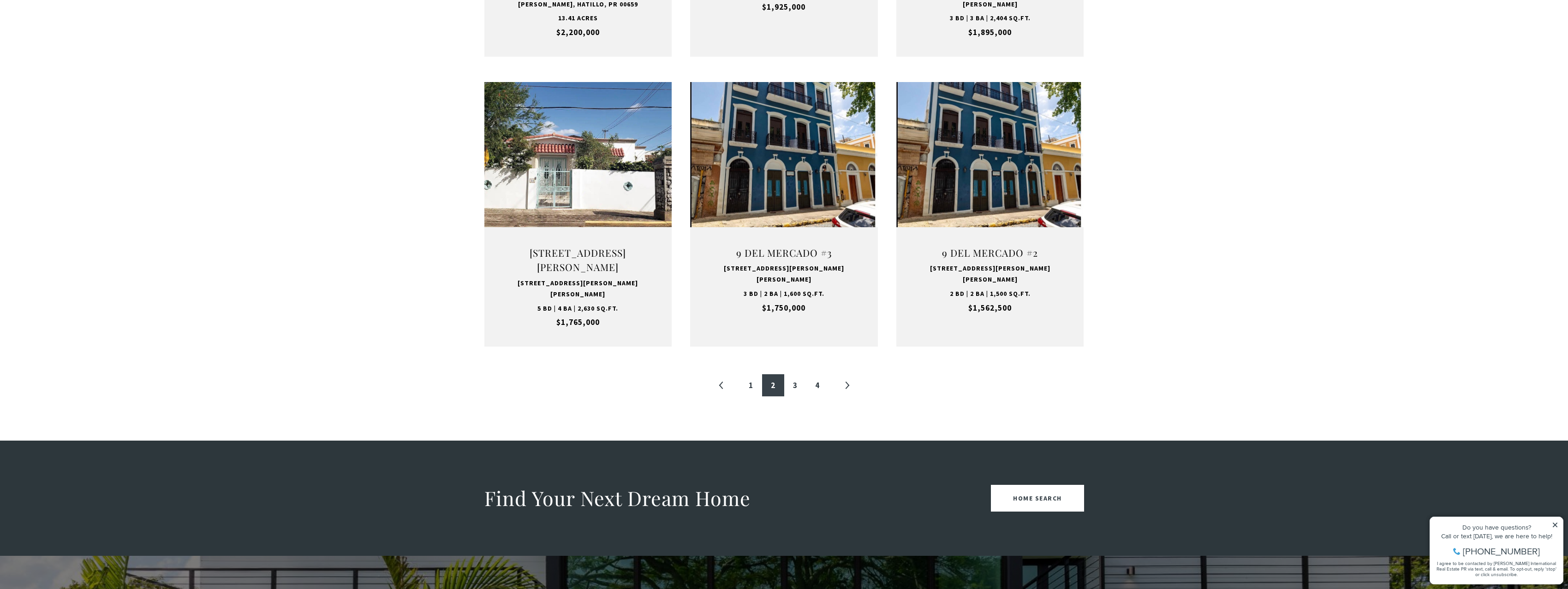
scroll to position [276, 0]
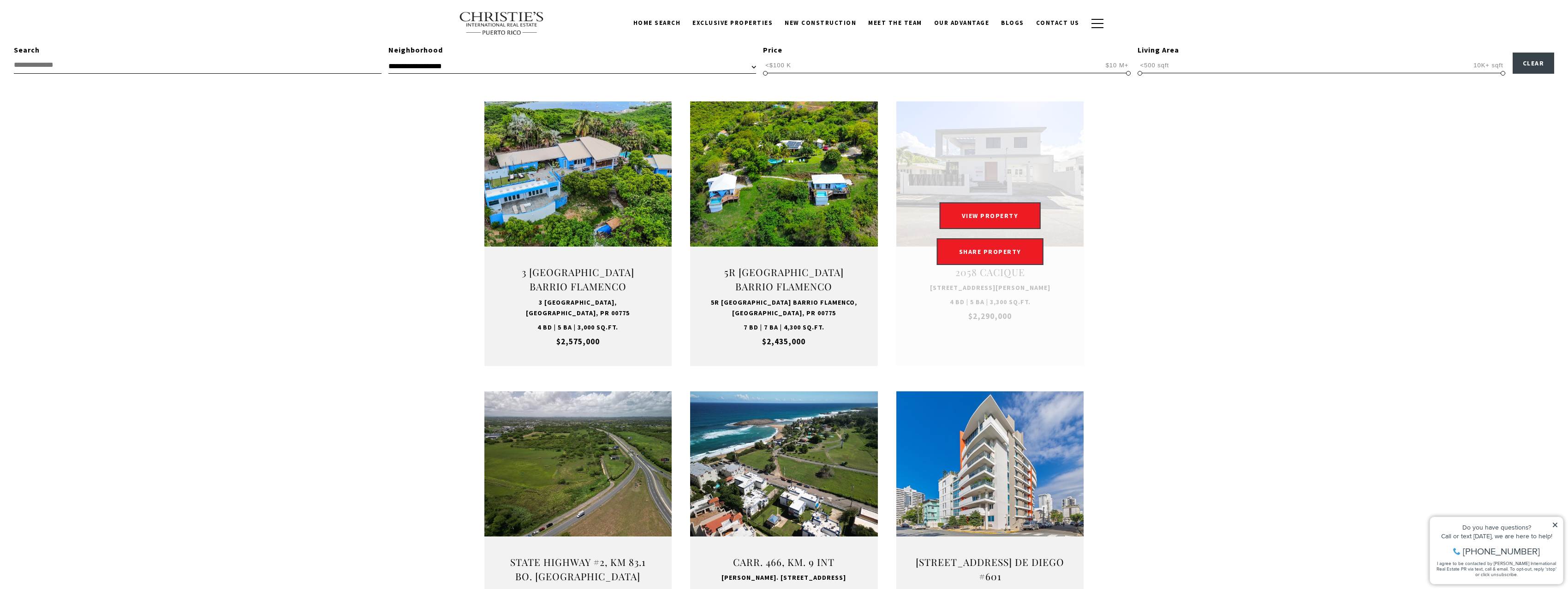
click at [1030, 188] on link "Open this option" at bounding box center [990, 234] width 188 height 265
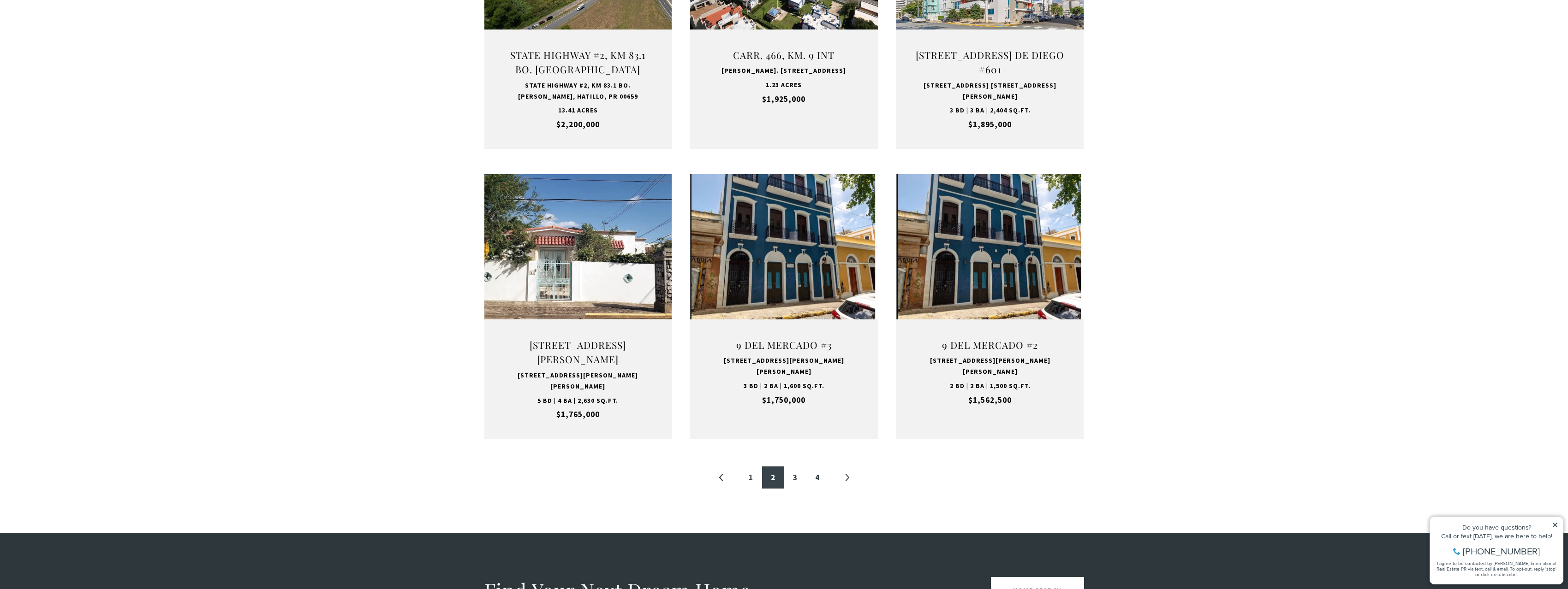
scroll to position [922, 0]
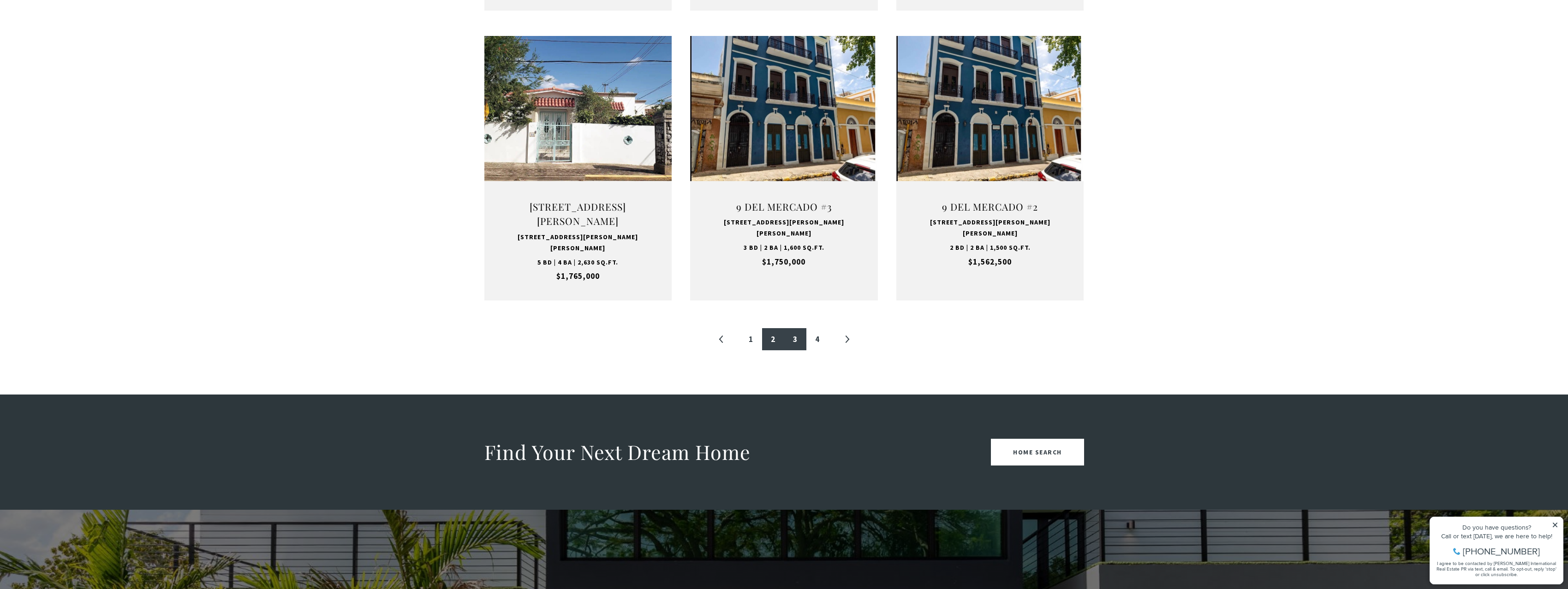
click at [795, 329] on link "3" at bounding box center [795, 340] width 22 height 22
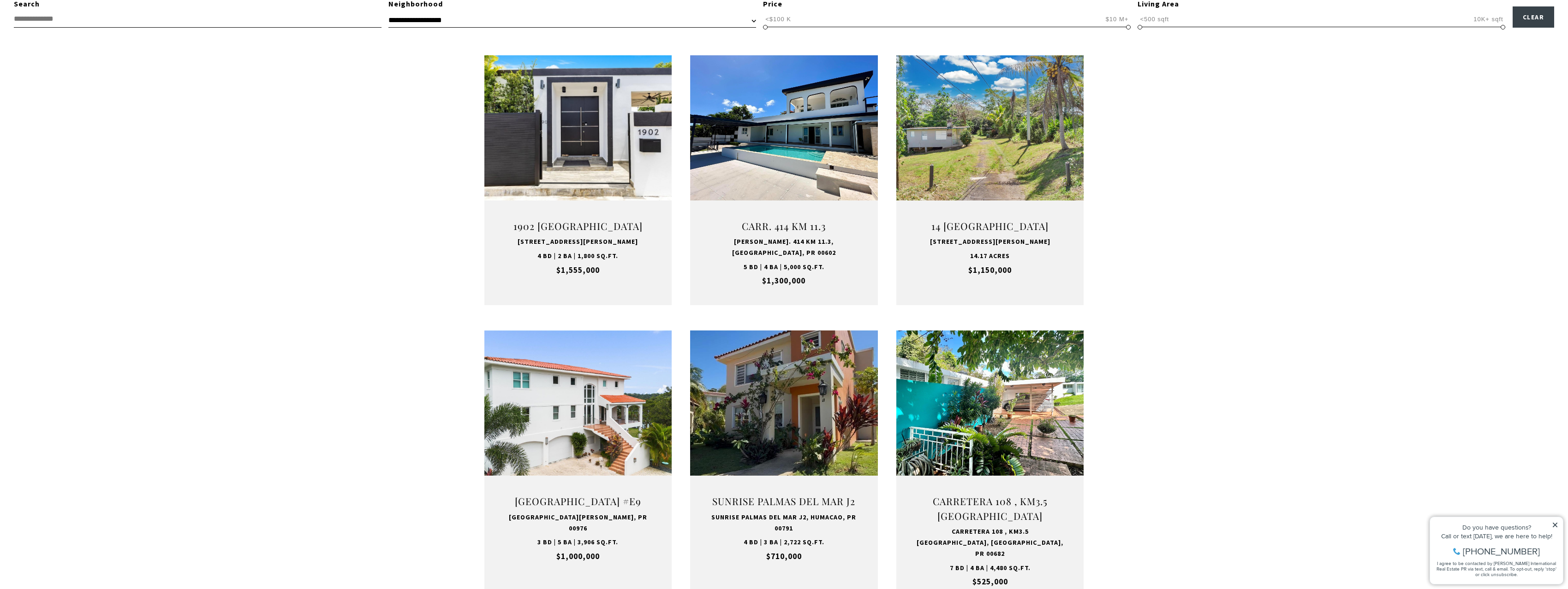
scroll to position [369, 0]
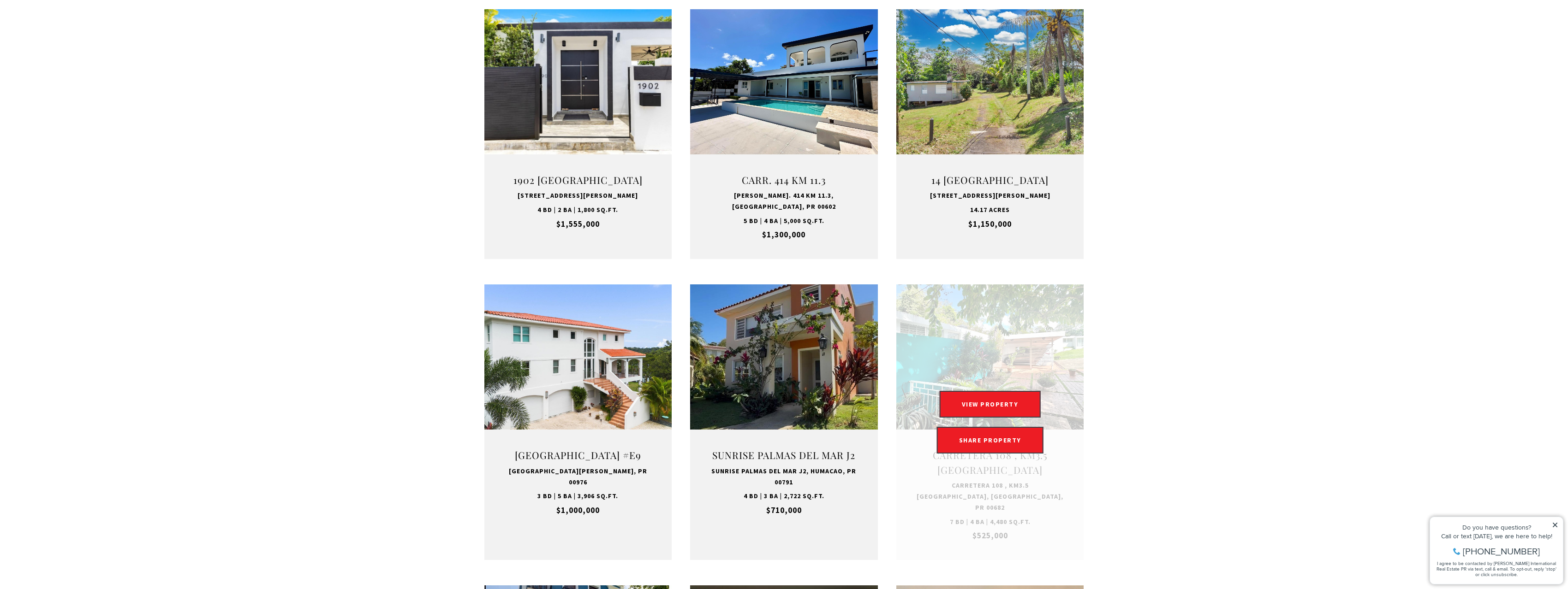
click at [964, 388] on link "Open this option" at bounding box center [990, 422] width 188 height 276
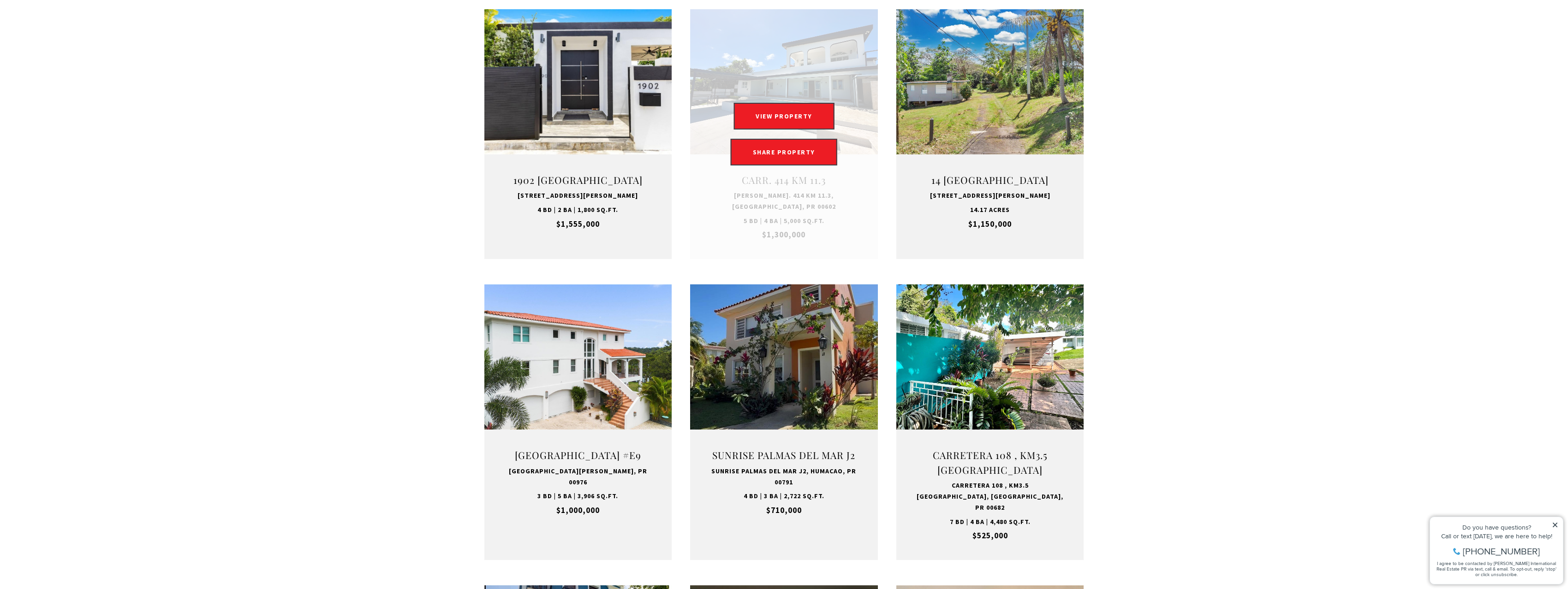
click at [792, 141] on div "VIEW PROPERTY VIEW PROPERTY SHARE PROPERTY SHARE PROPERTY" at bounding box center [783, 134] width 188 height 63
click at [792, 129] on button "VIEW PROPERTY" at bounding box center [783, 116] width 101 height 27
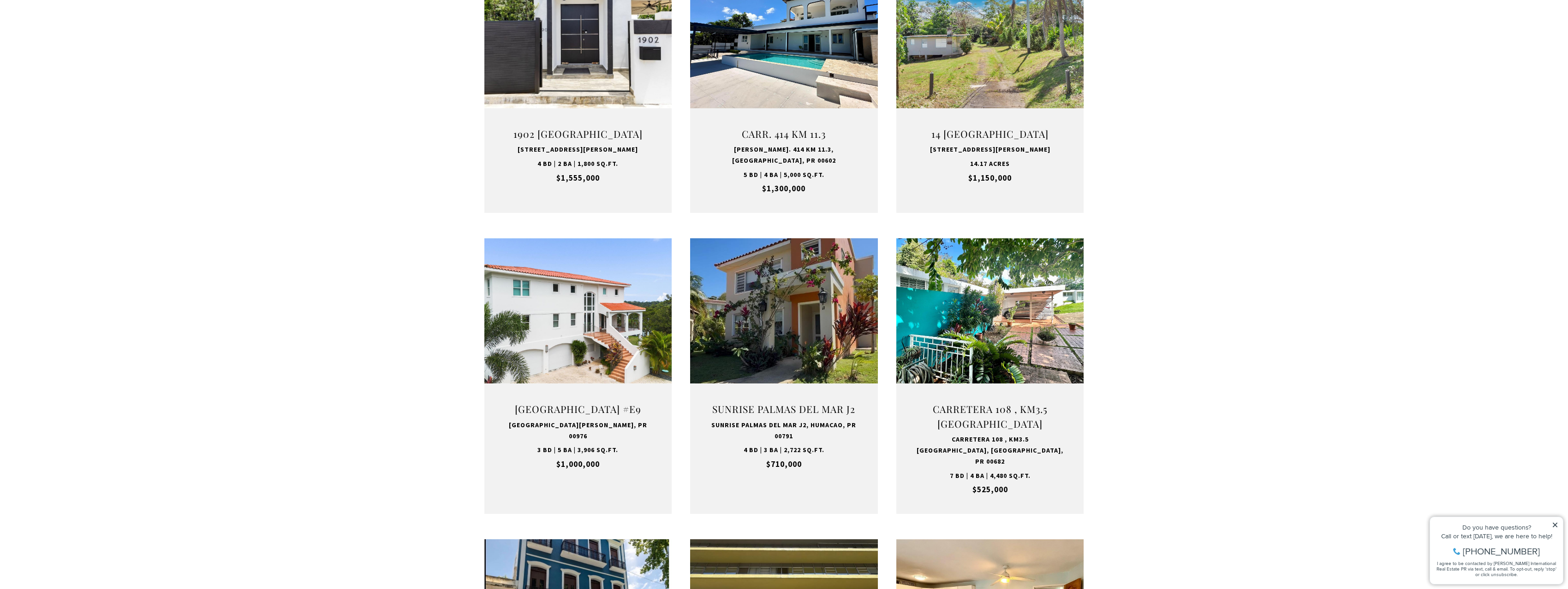
scroll to position [691, 0]
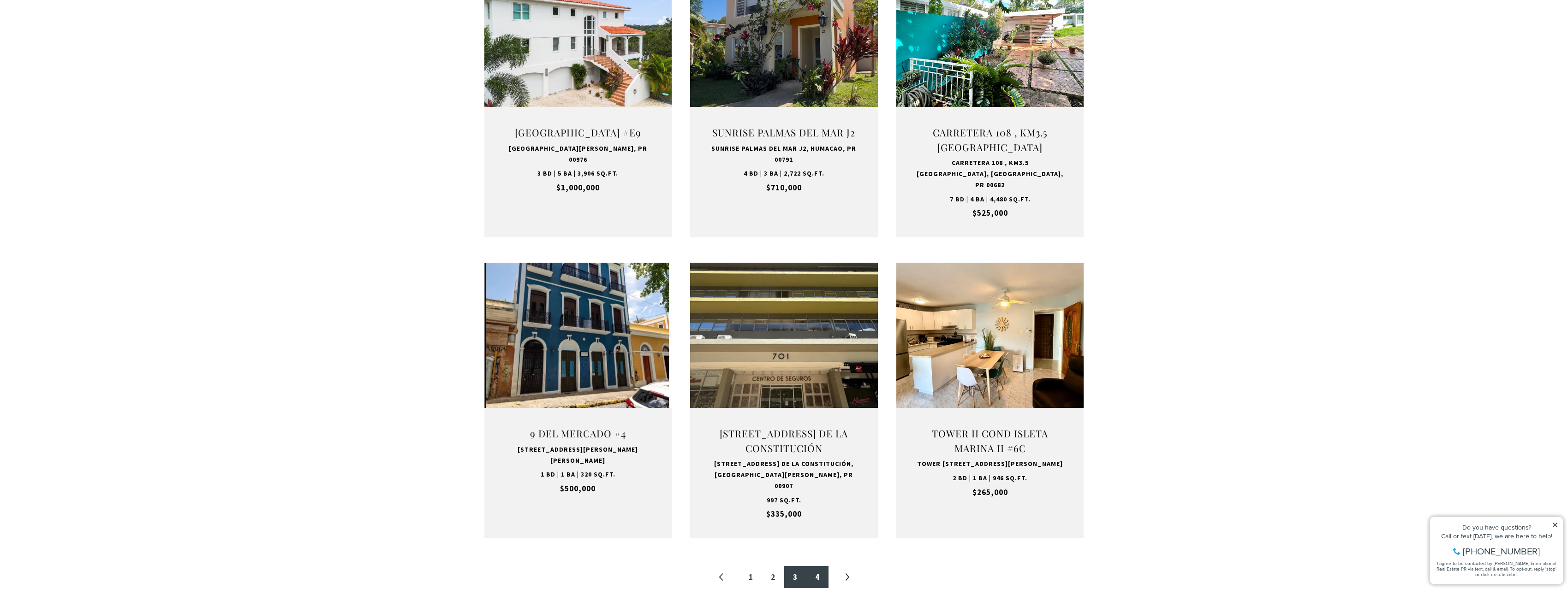
click at [817, 573] on link "4" at bounding box center [817, 577] width 22 height 22
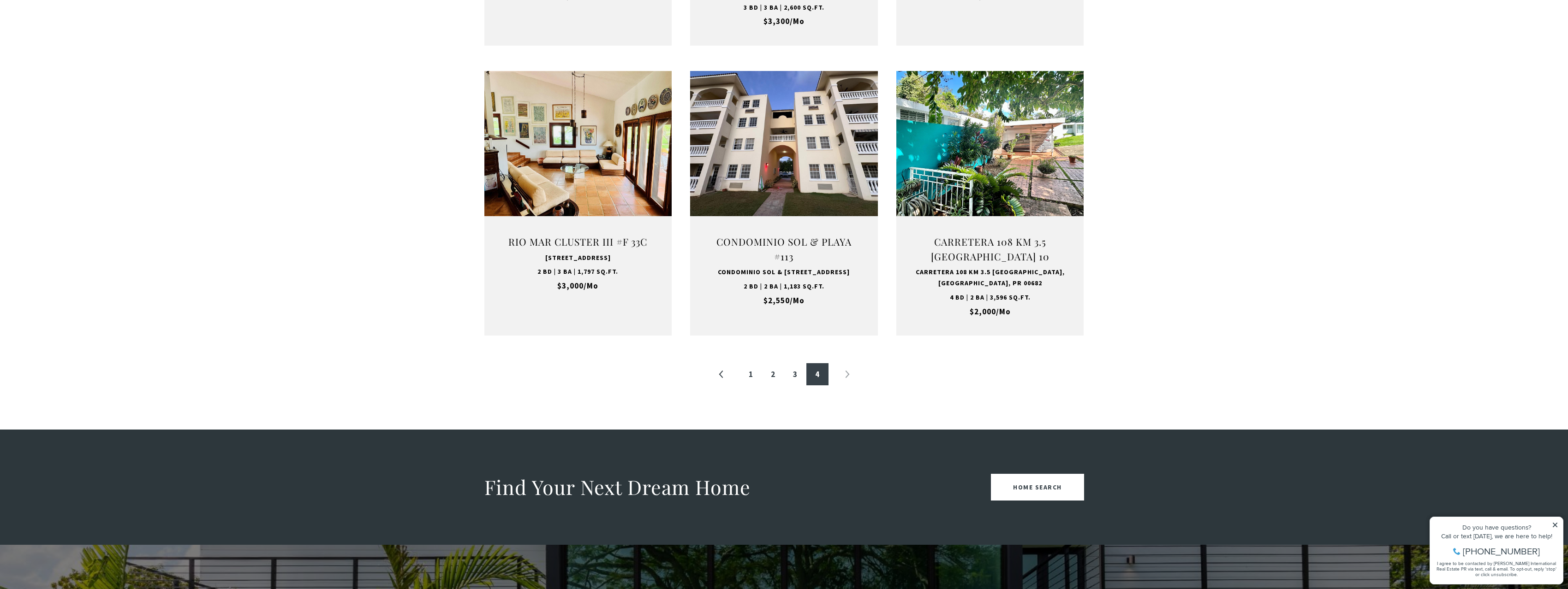
scroll to position [922, 0]
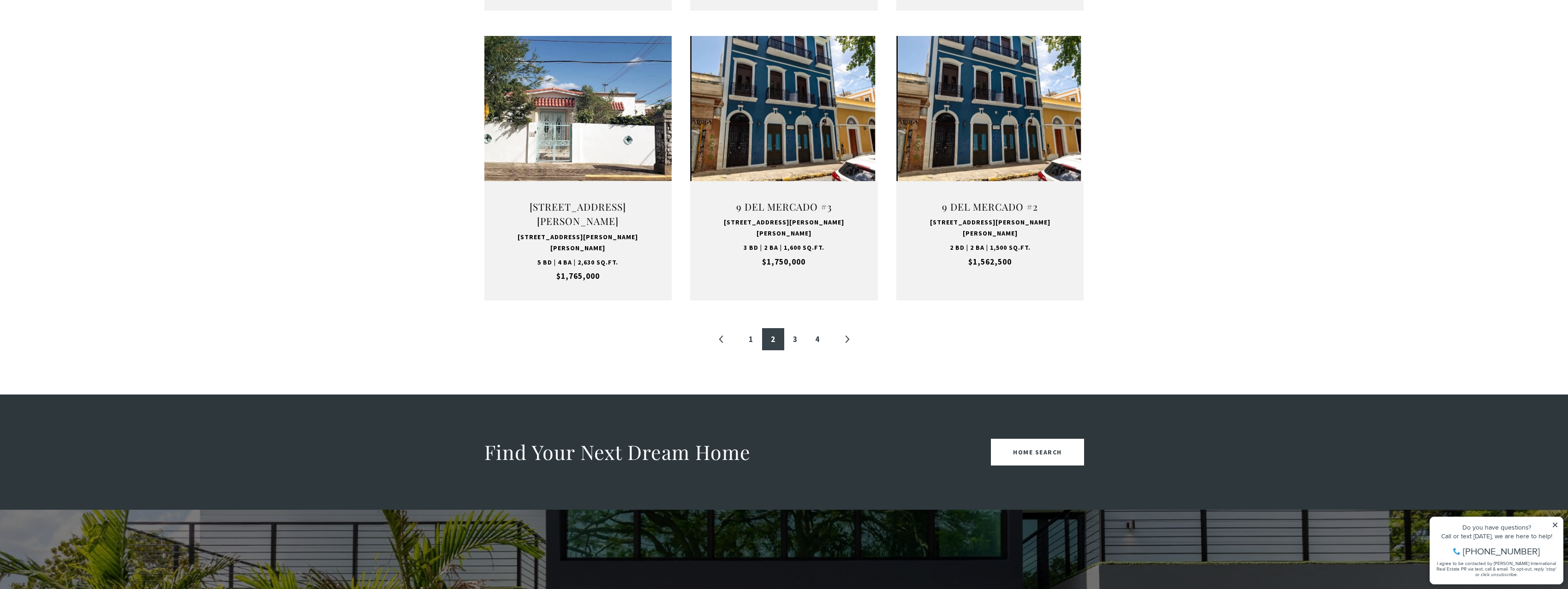
scroll to position [276, 0]
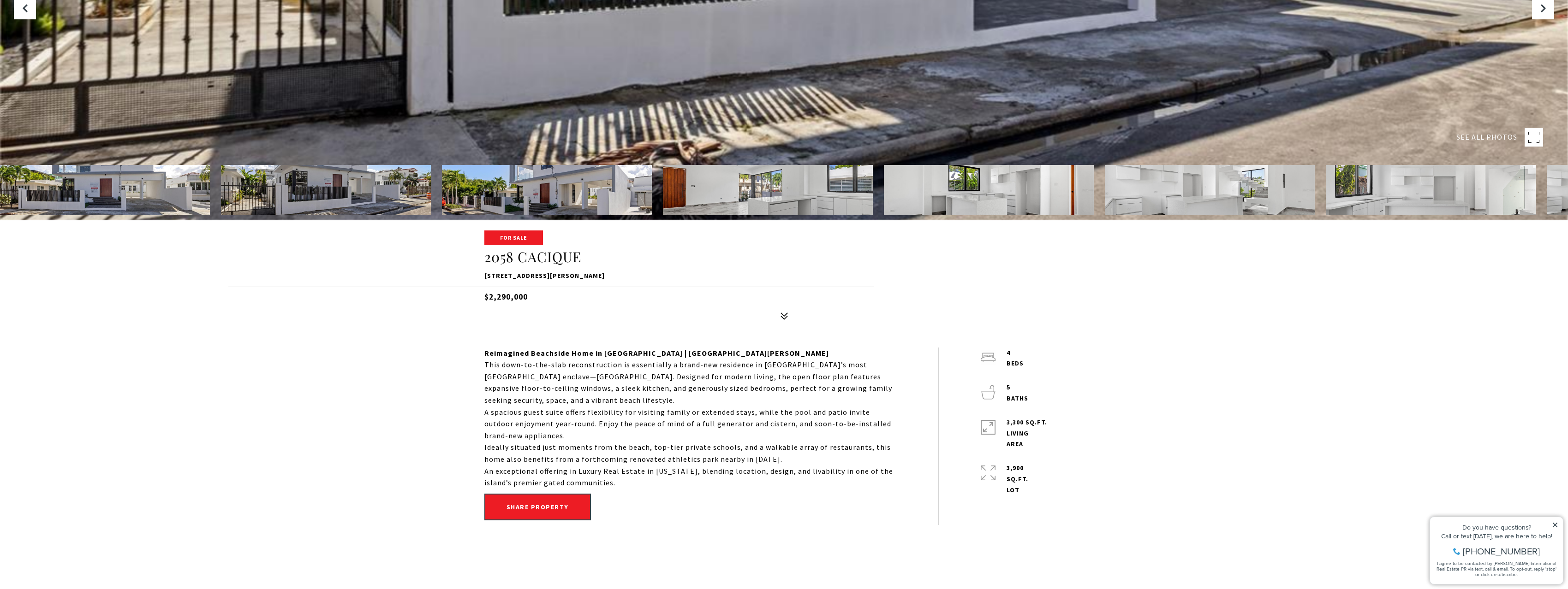
scroll to position [230, 0]
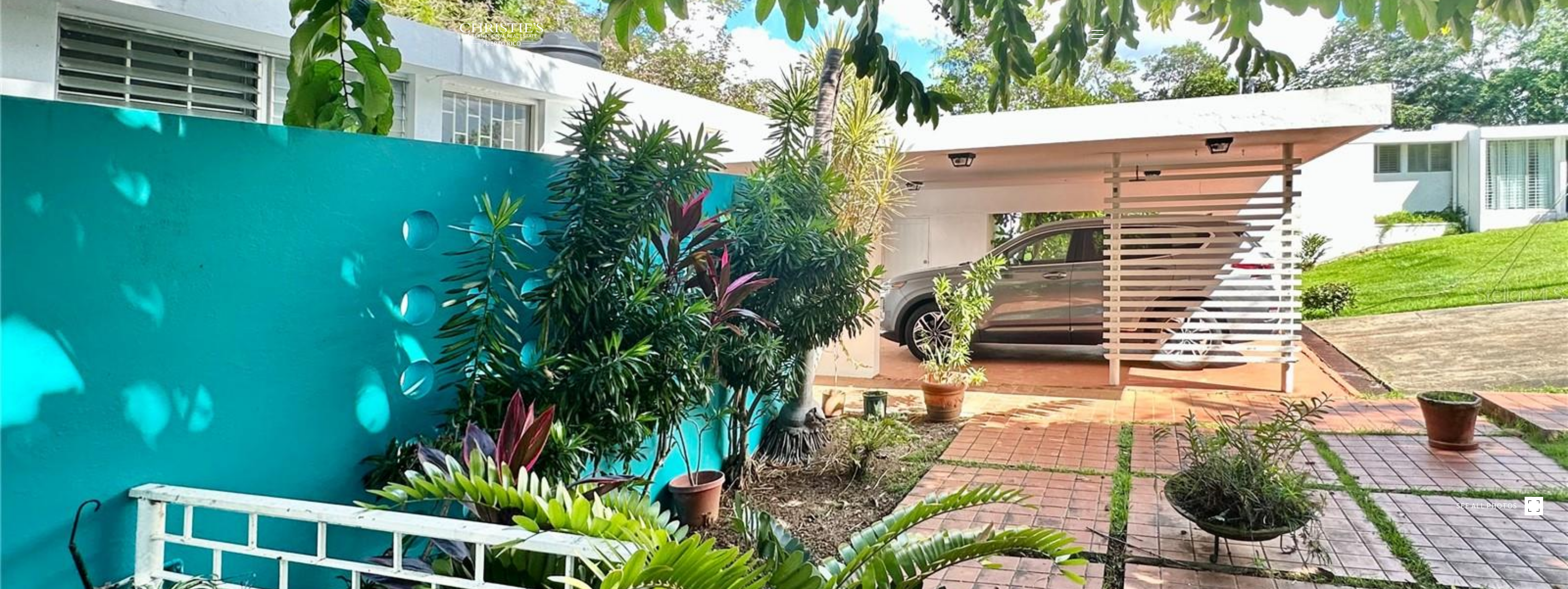
type input "********"
type input "***"
type input "**********"
type input "**"
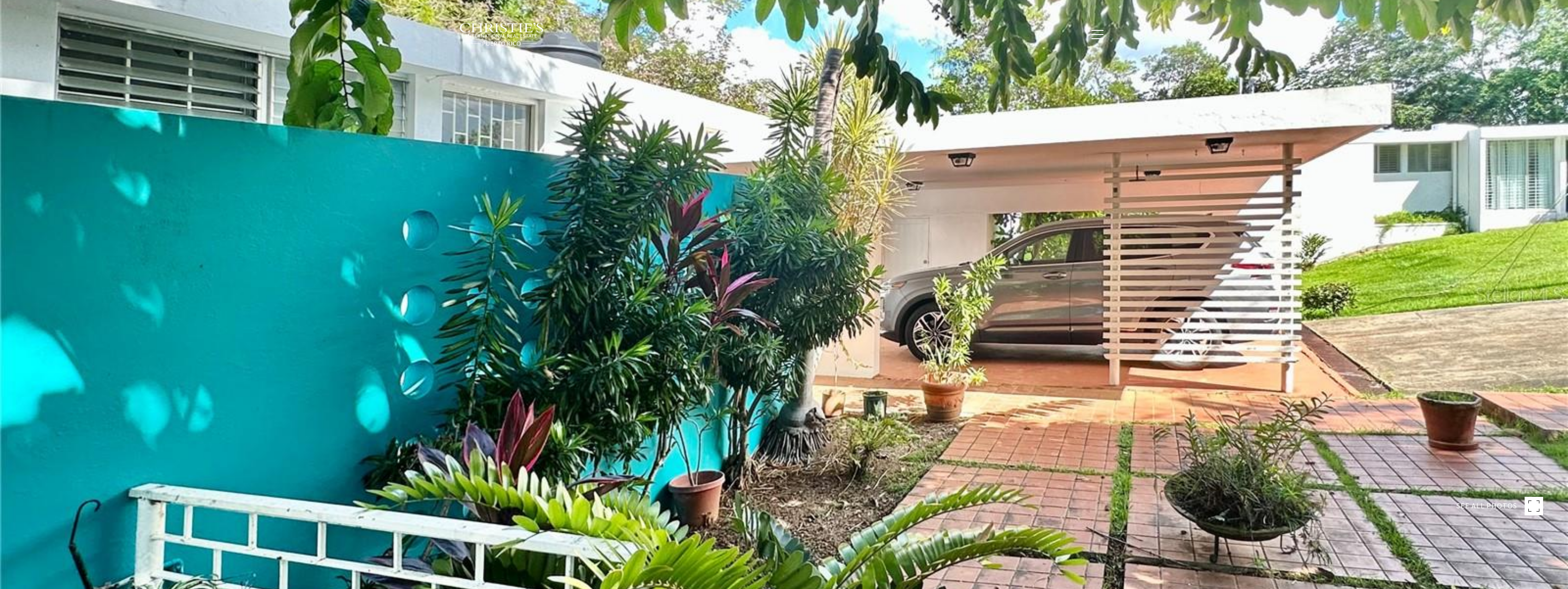
type input "********"
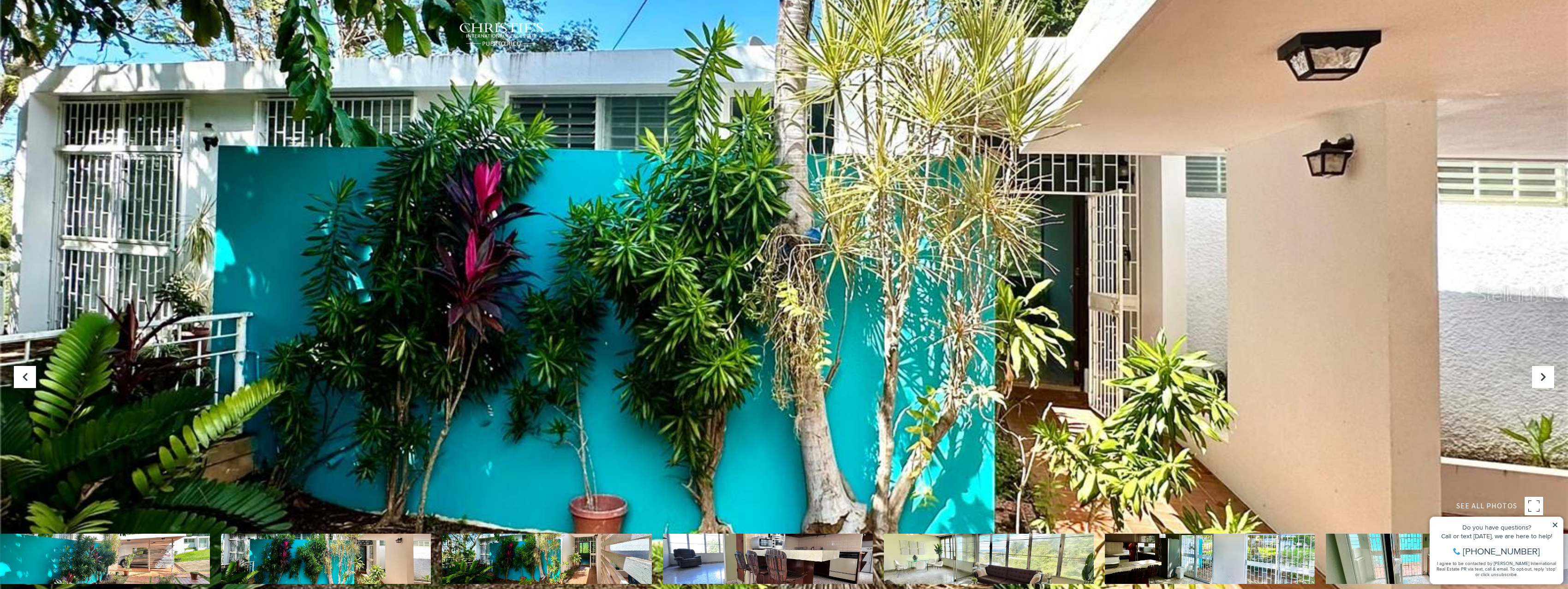
scroll to position [46, 0]
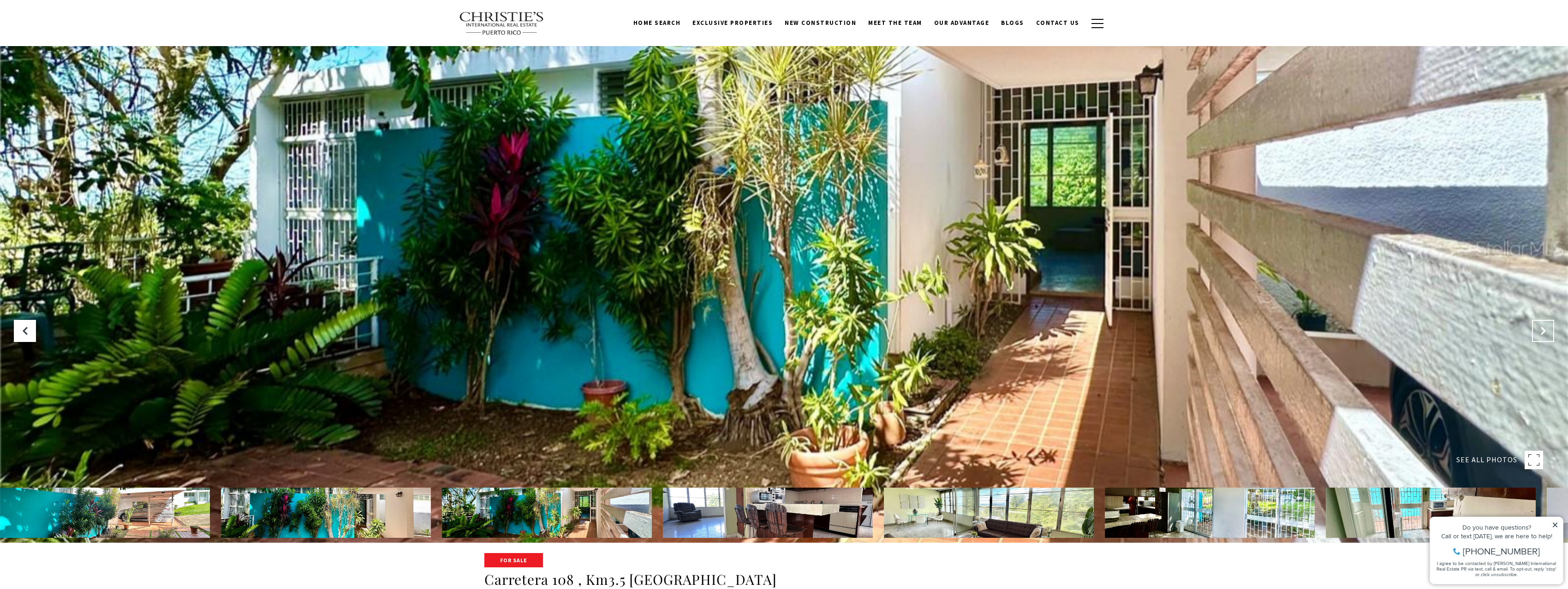
click at [1541, 329] on icon "Next Slide" at bounding box center [1543, 331] width 9 height 9
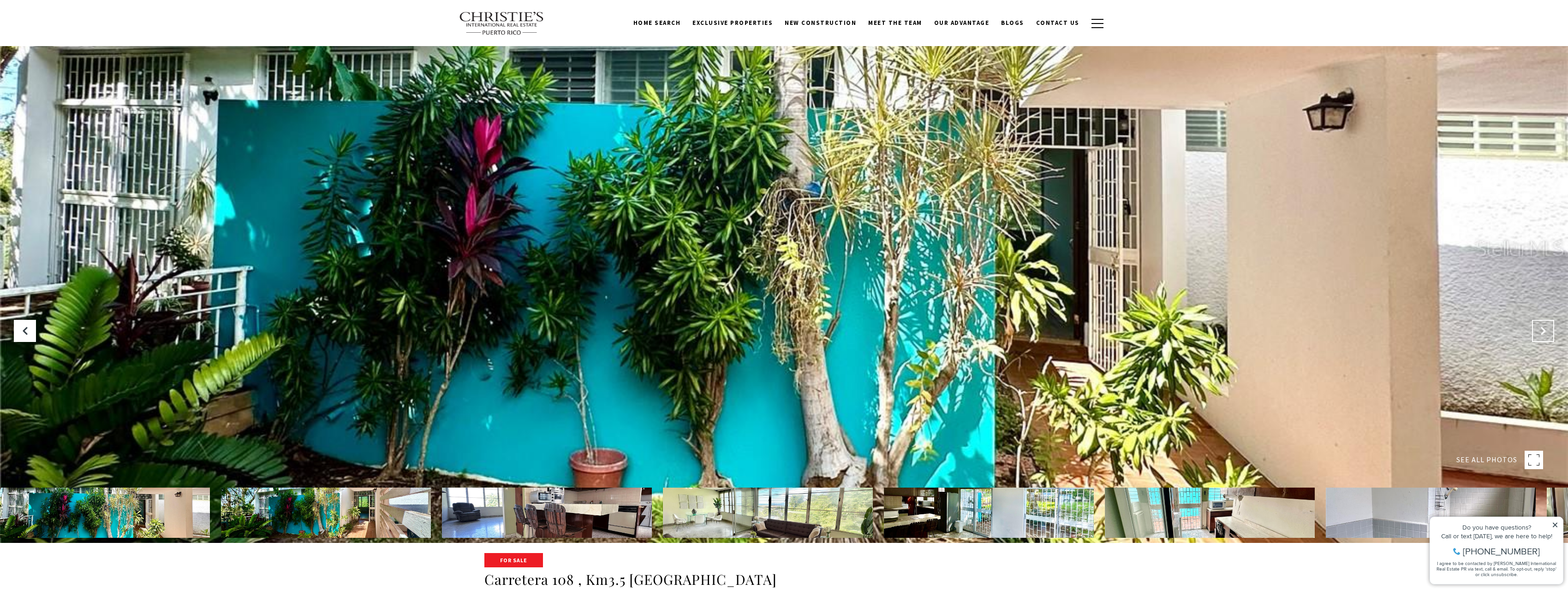
click at [1541, 329] on icon "Next Slide" at bounding box center [1543, 331] width 9 height 9
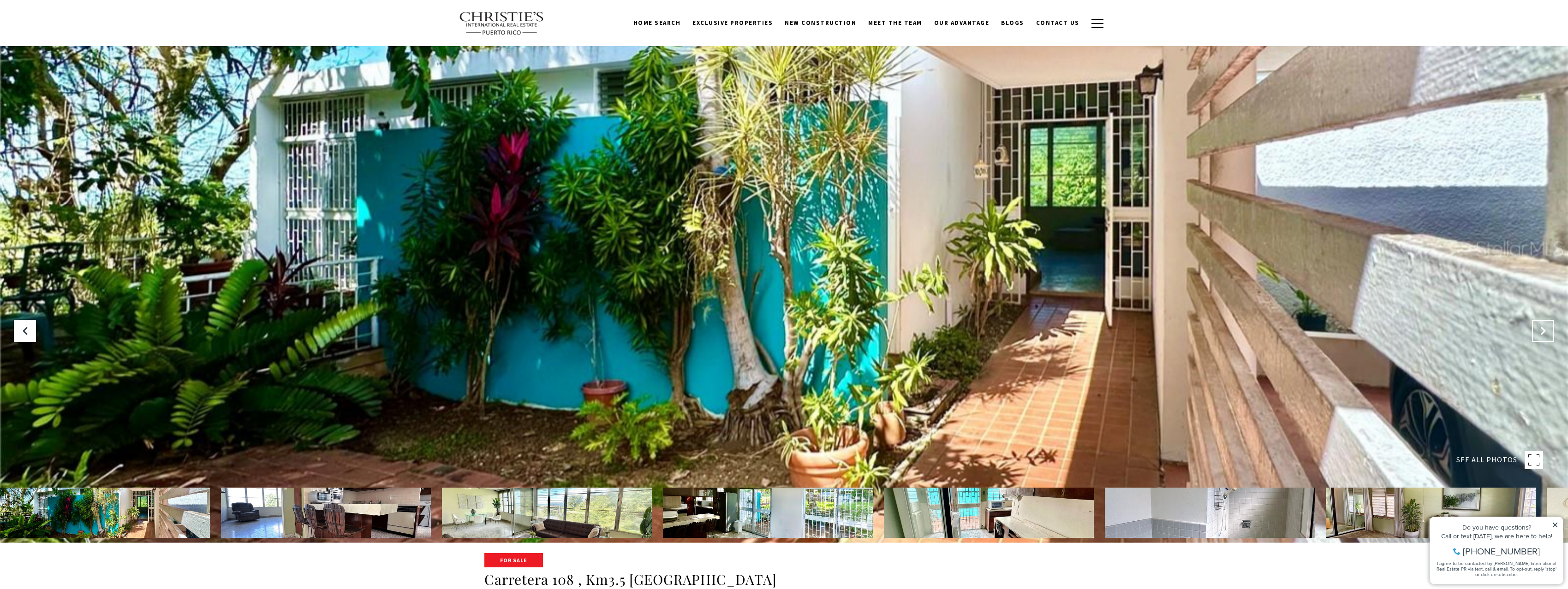
click at [1541, 329] on icon "Next Slide" at bounding box center [1543, 331] width 9 height 9
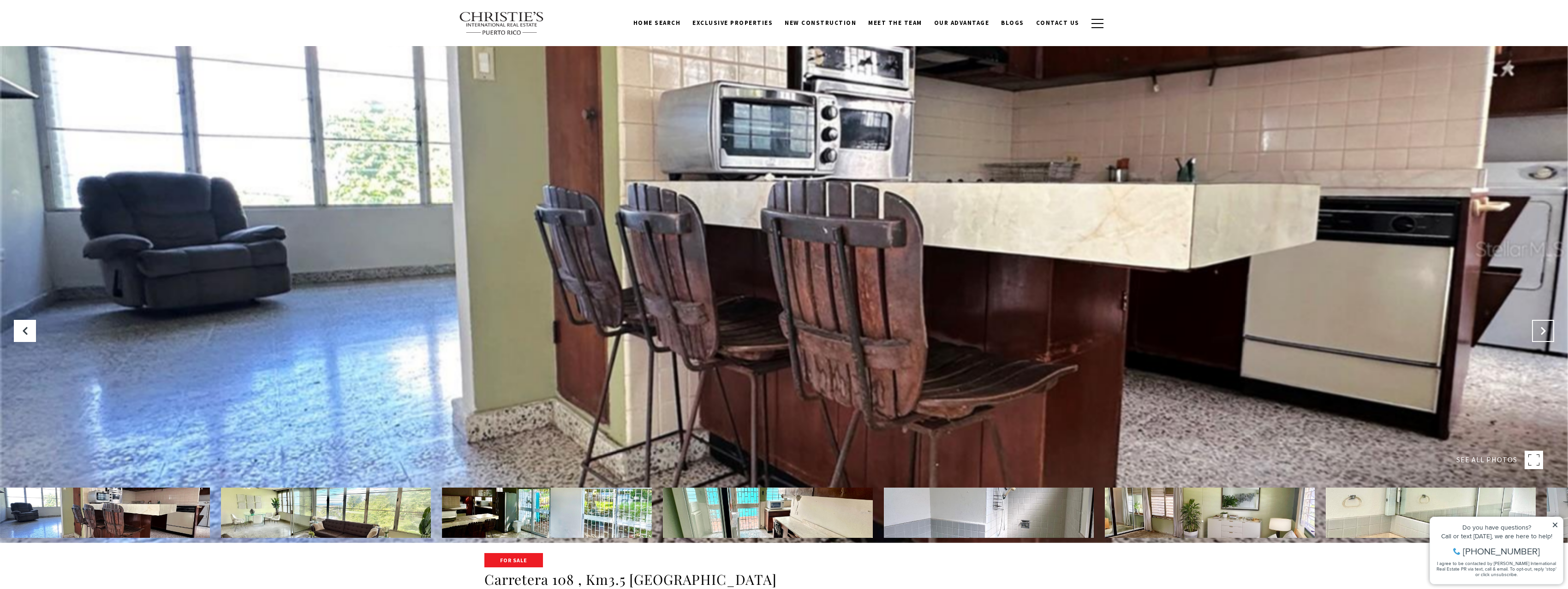
click at [1541, 329] on icon "Next Slide" at bounding box center [1543, 331] width 9 height 9
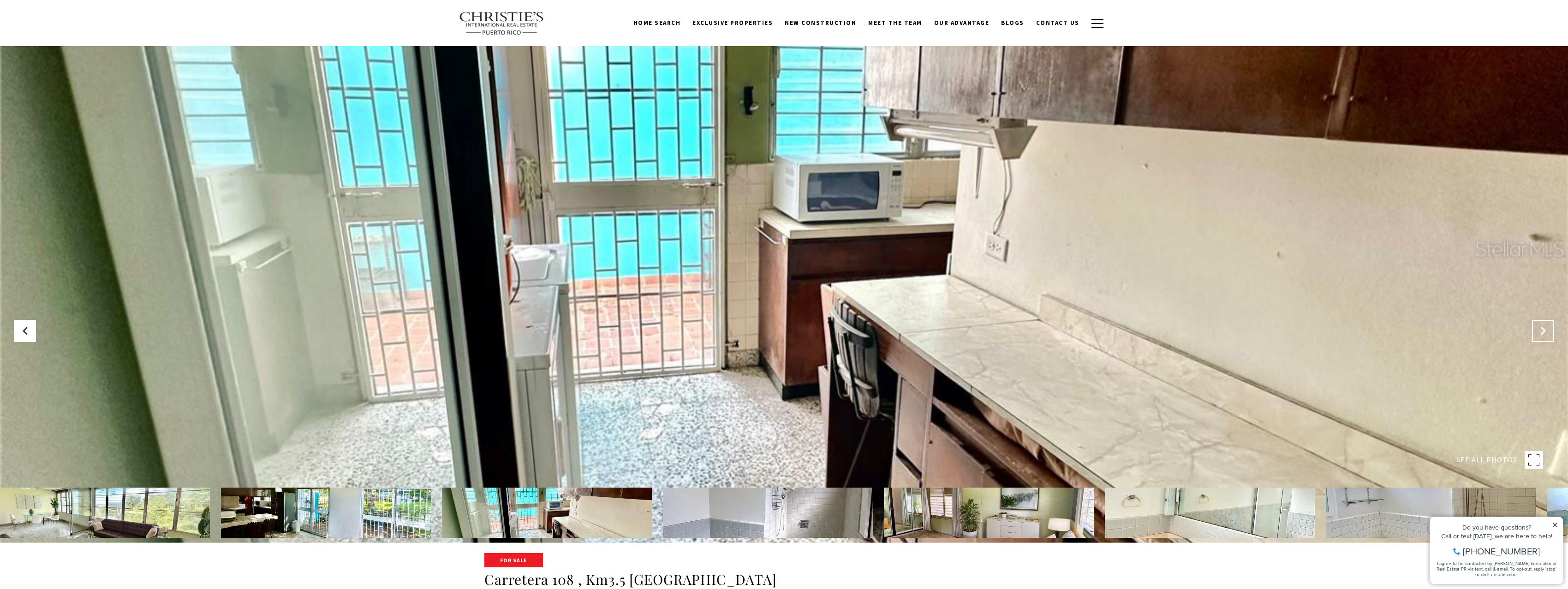
click at [1541, 329] on icon "Next Slide" at bounding box center [1543, 331] width 9 height 9
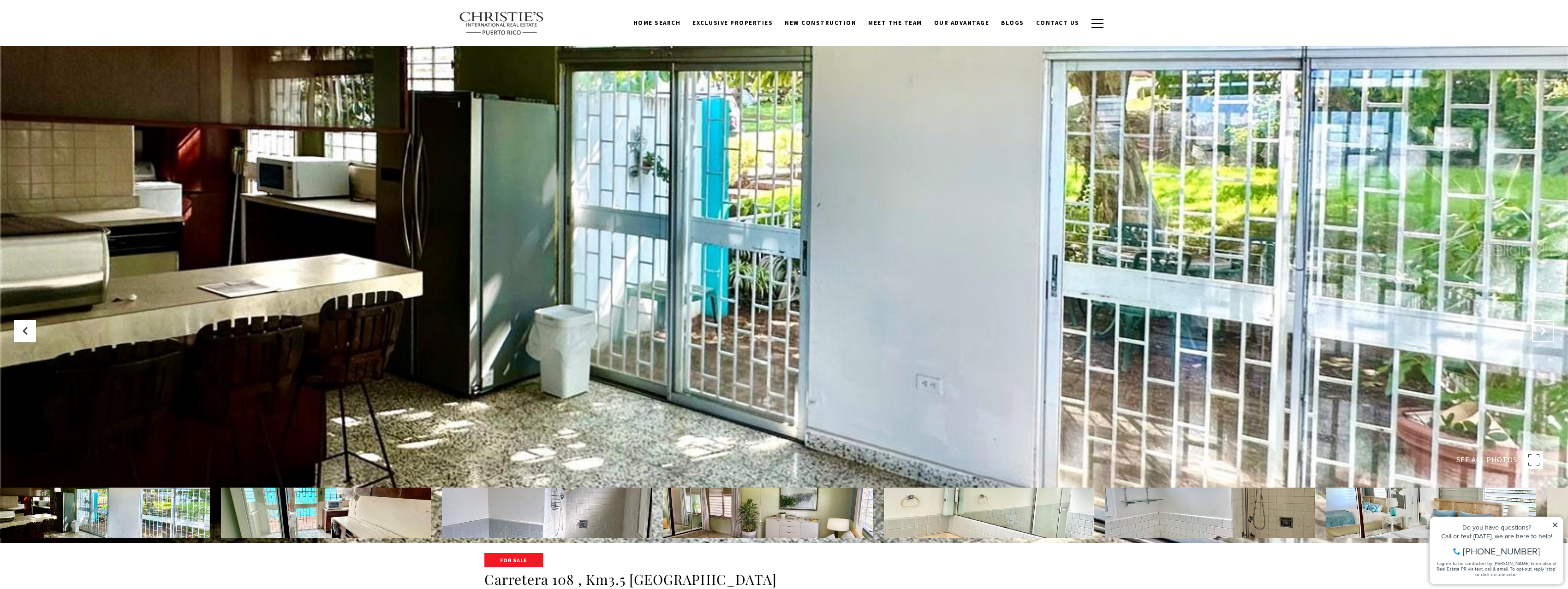
click at [1541, 329] on icon "Next Slide" at bounding box center [1543, 331] width 9 height 9
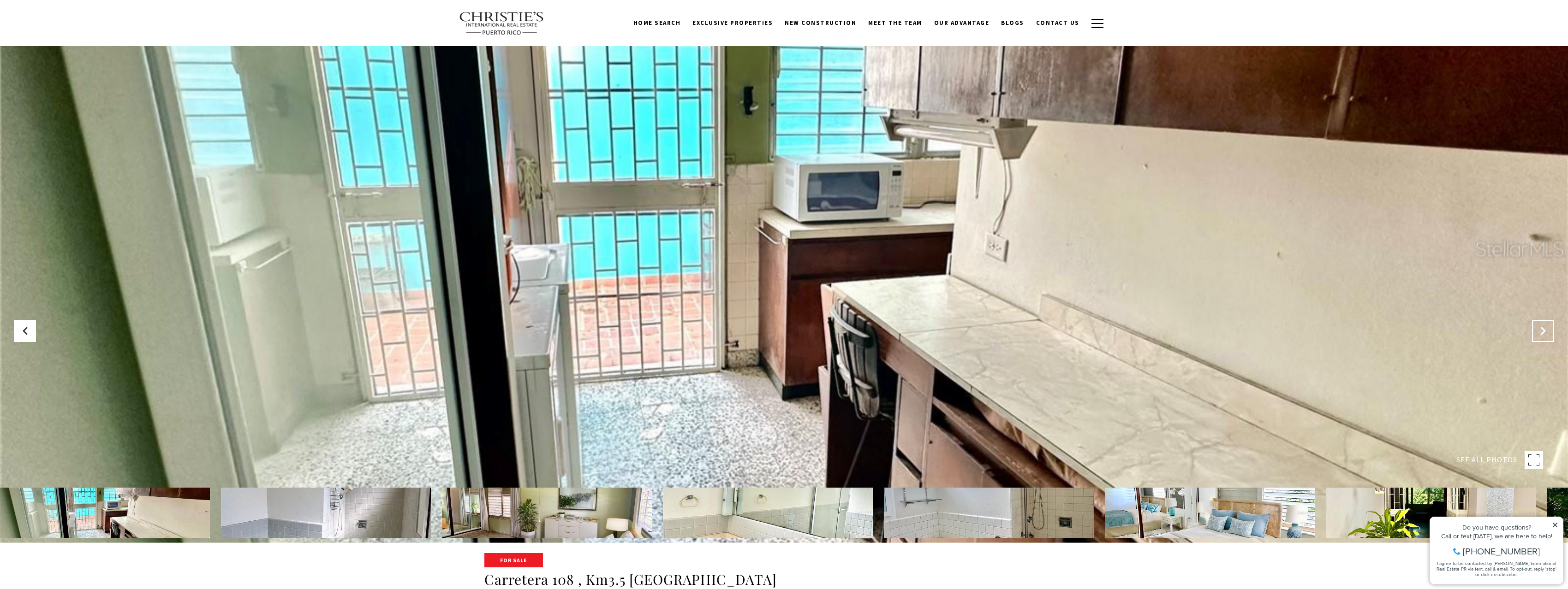
click at [1541, 329] on icon "Next Slide" at bounding box center [1543, 331] width 9 height 9
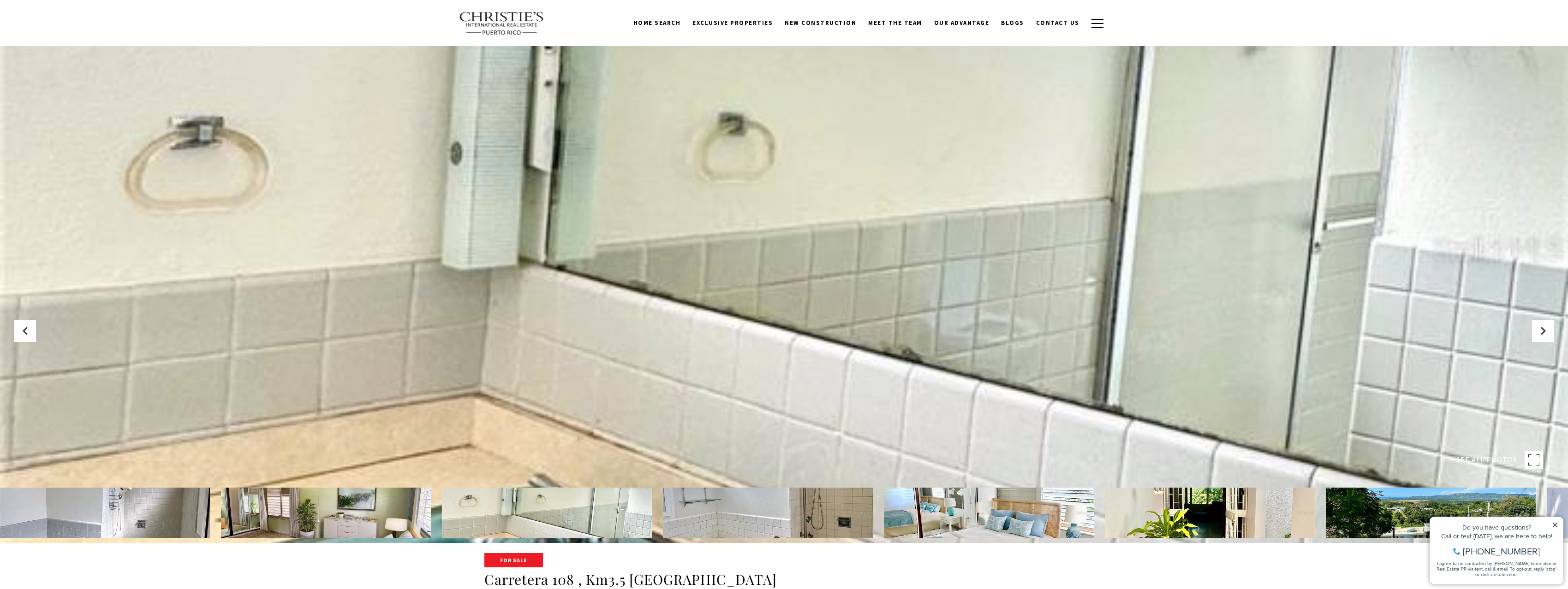
scroll to position [138, 0]
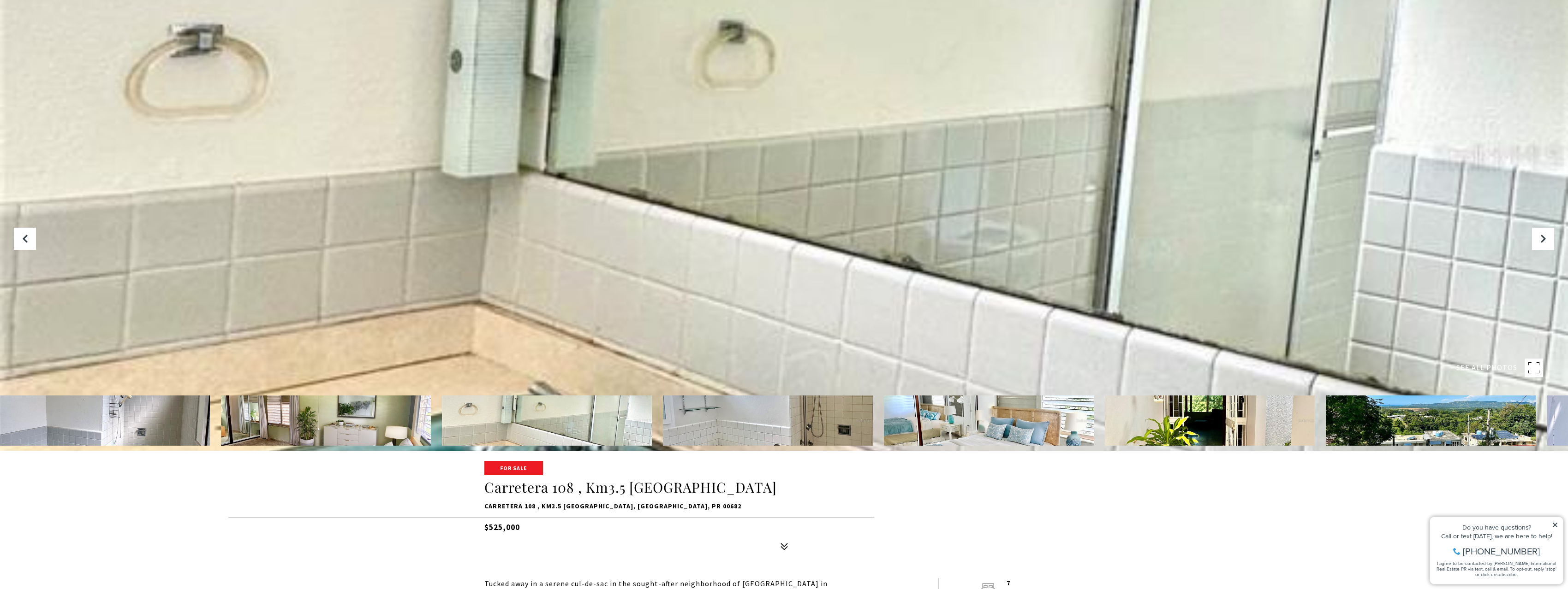
click at [695, 419] on img at bounding box center [767, 420] width 210 height 50
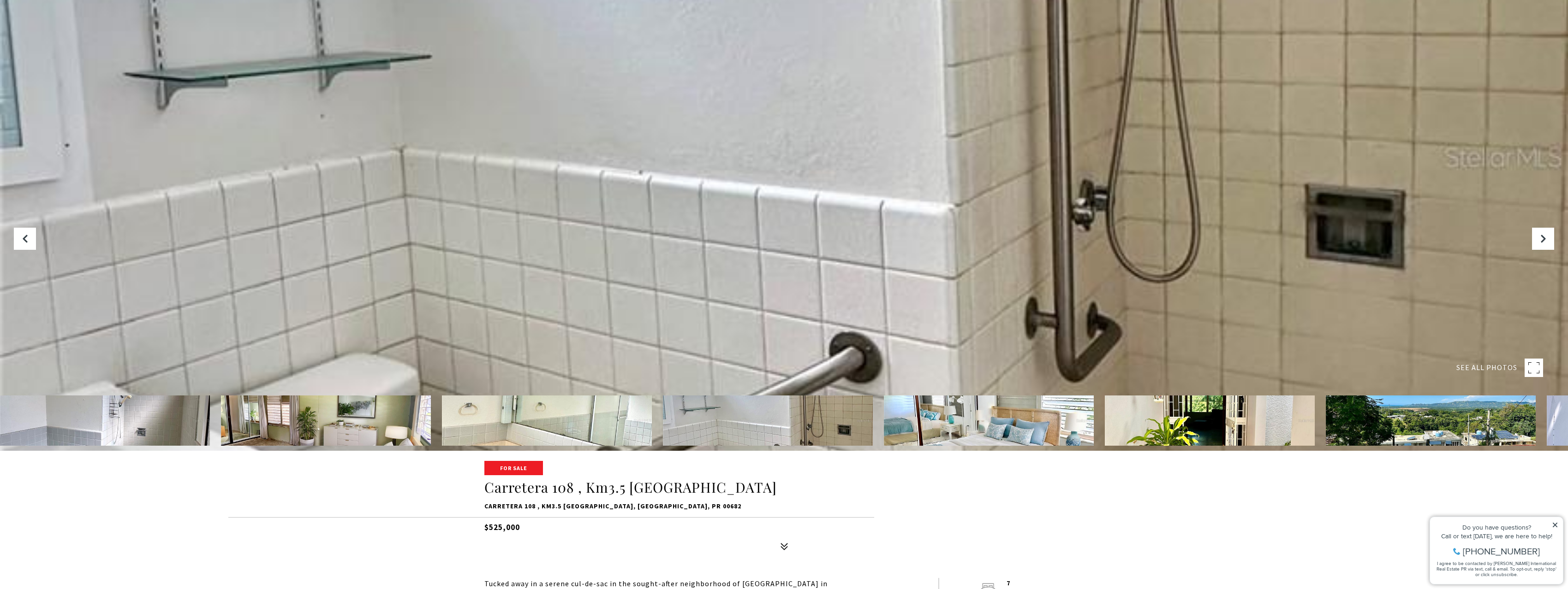
click at [1408, 436] on img at bounding box center [1430, 420] width 210 height 50
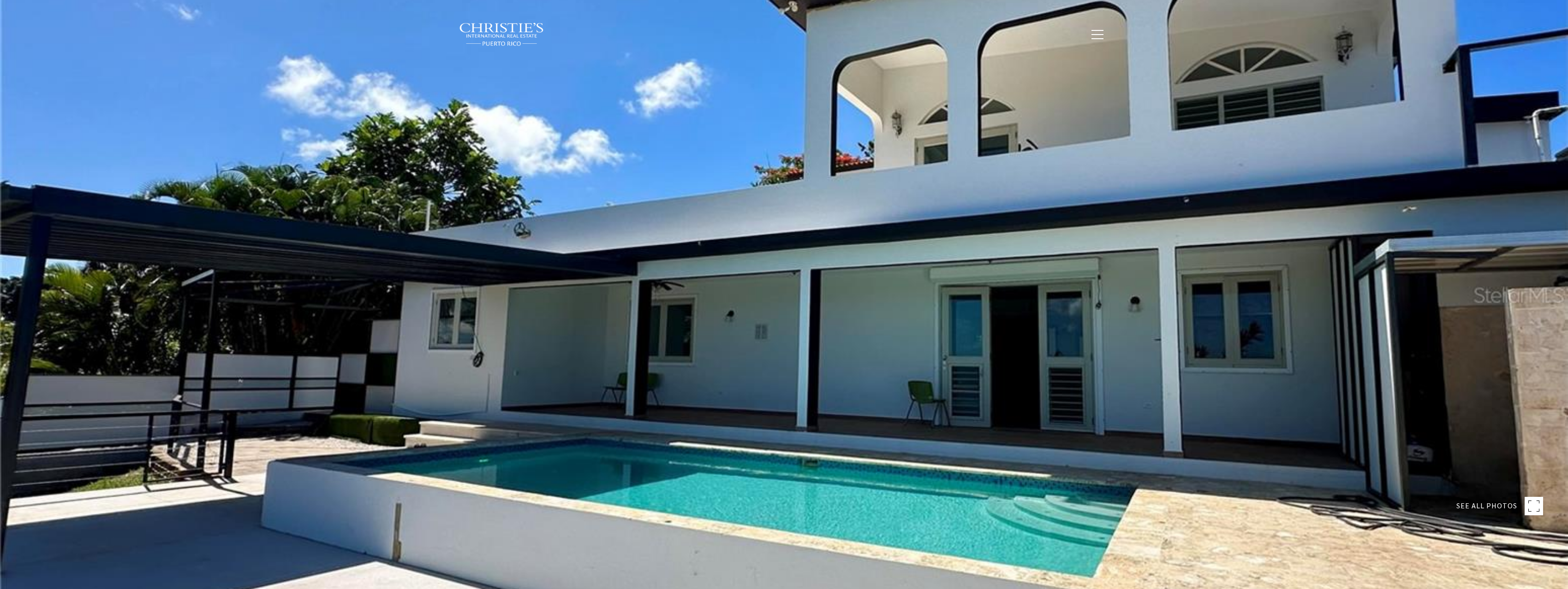
type input "**********"
type input "********"
type input "***"
type input "**********"
type input "**"
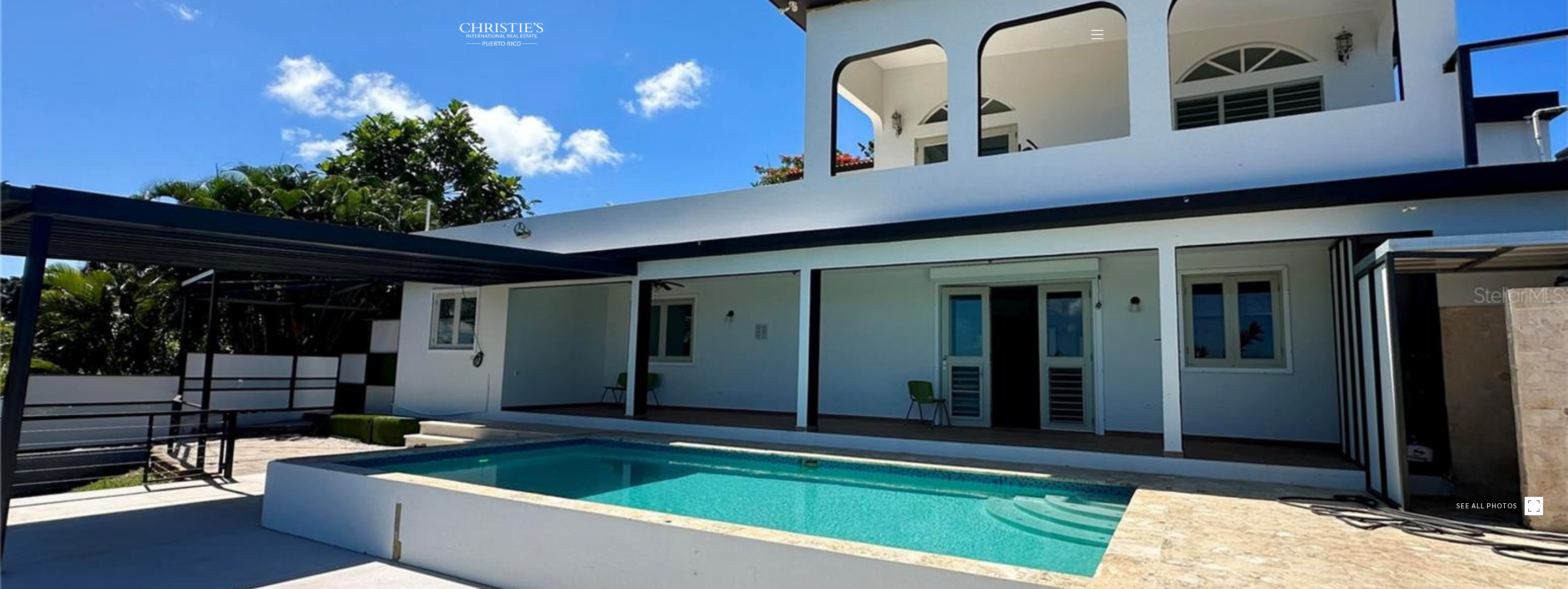
type input "********"
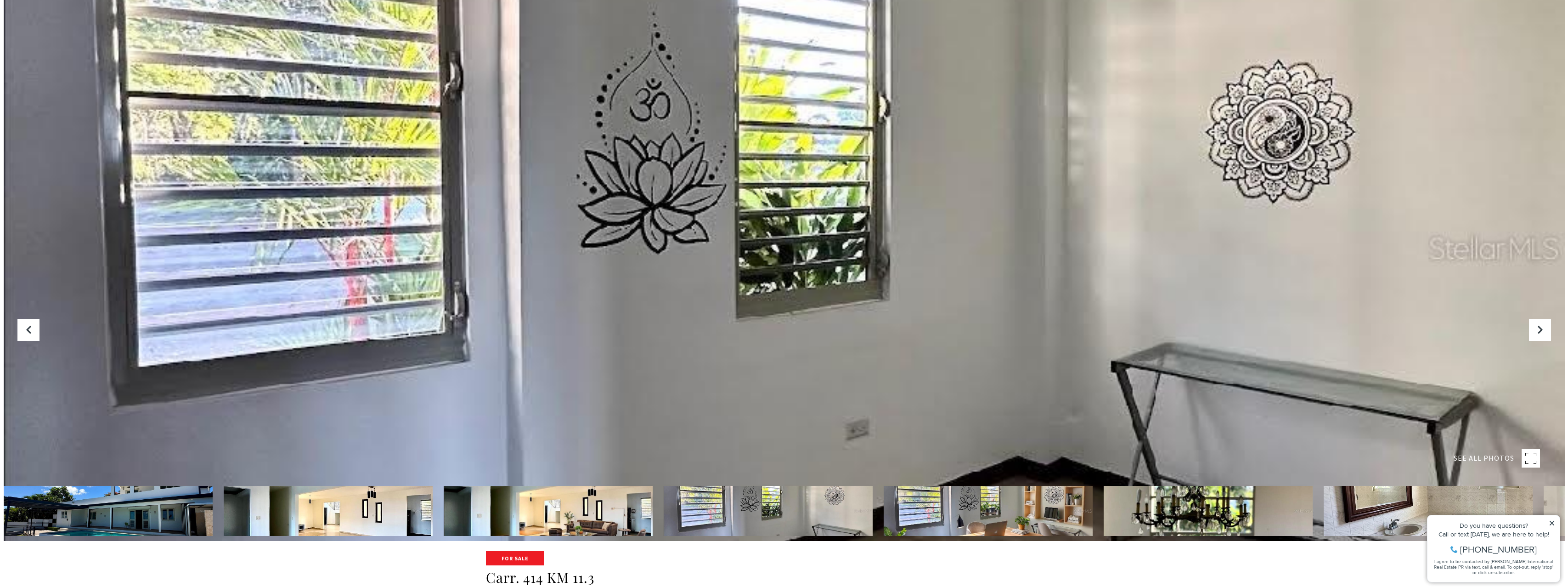
scroll to position [92, 0]
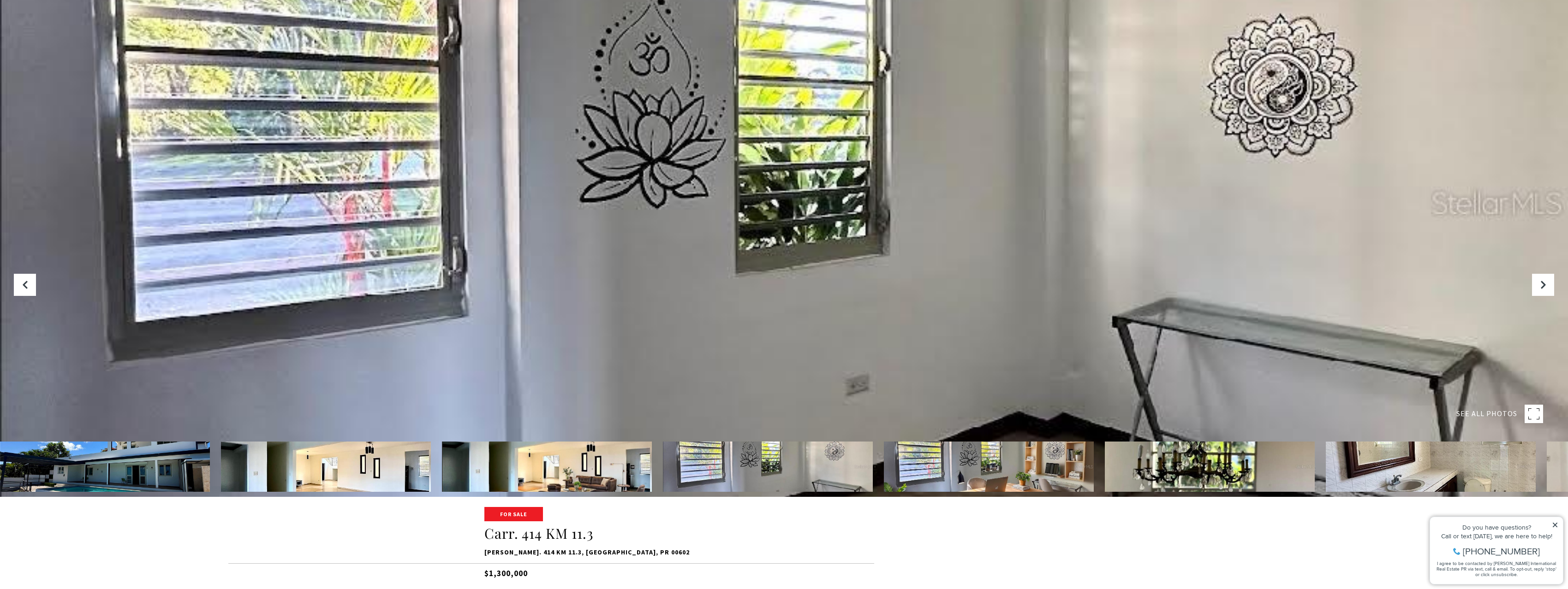
click at [296, 462] on img at bounding box center [325, 467] width 210 height 50
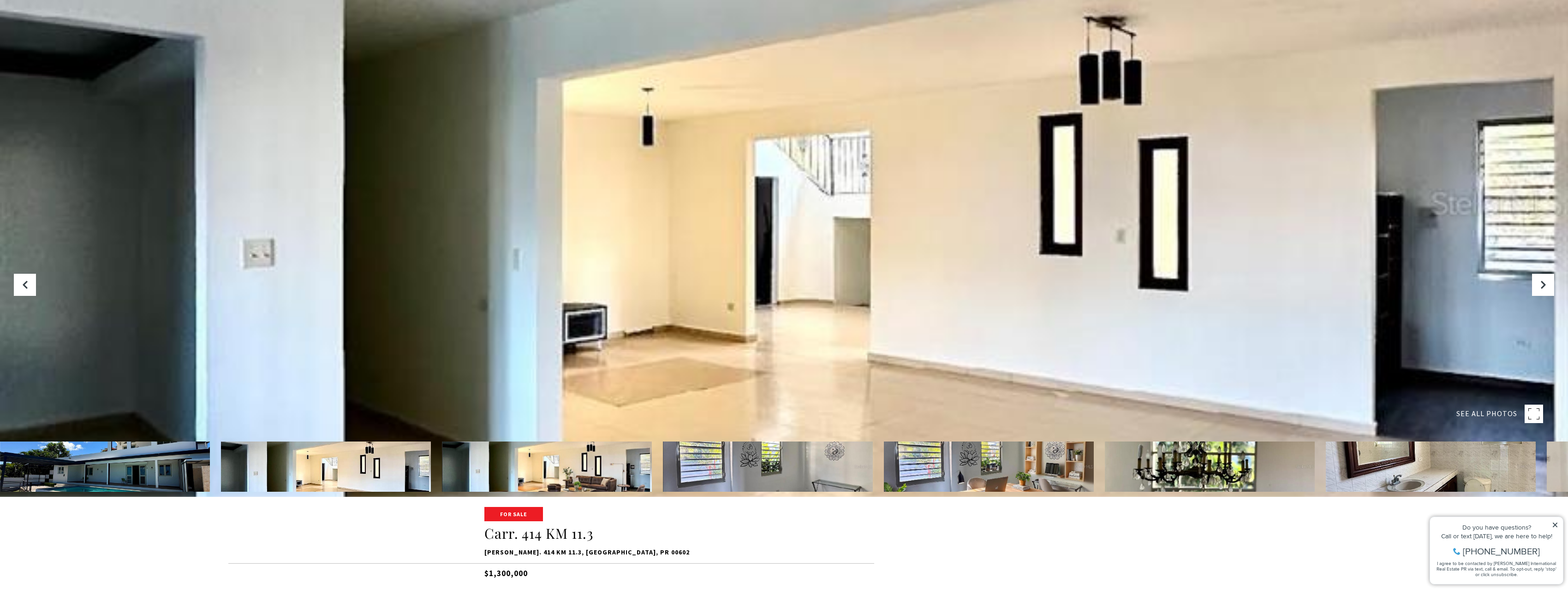
click at [563, 465] on img at bounding box center [547, 467] width 210 height 50
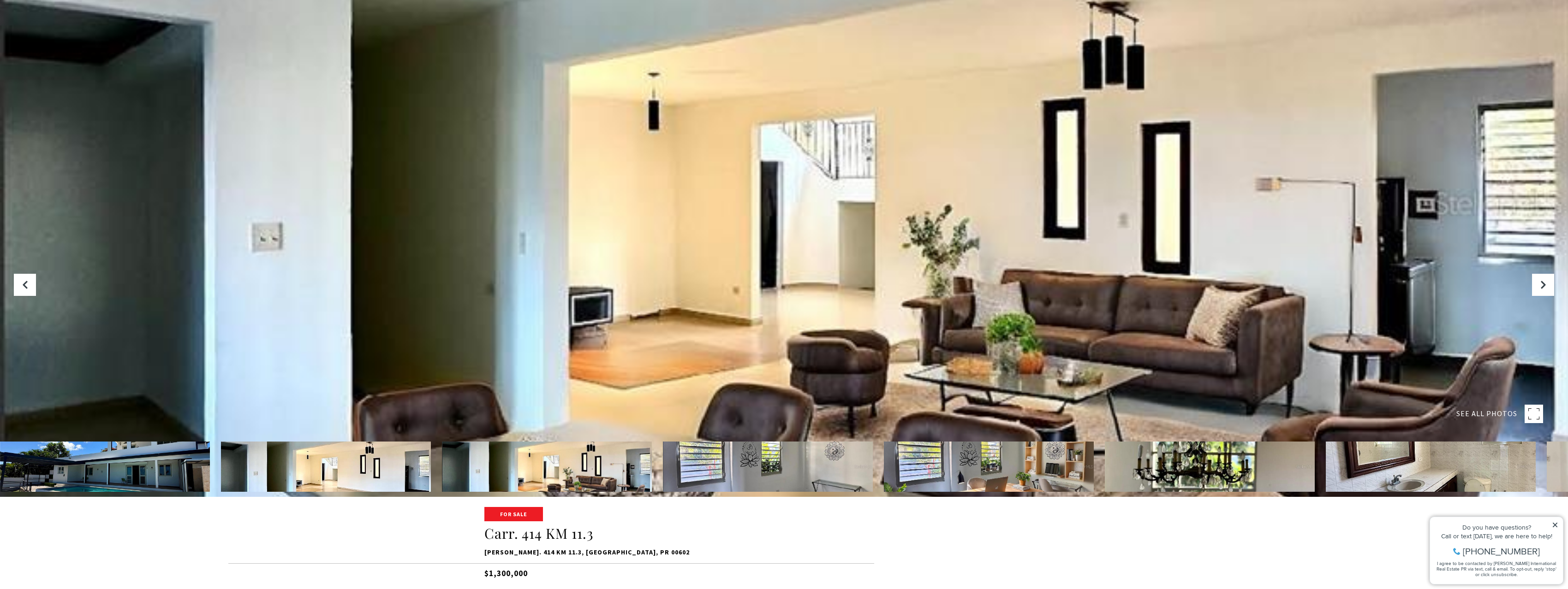
click at [792, 295] on div at bounding box center [784, 202] width 1568 height 589
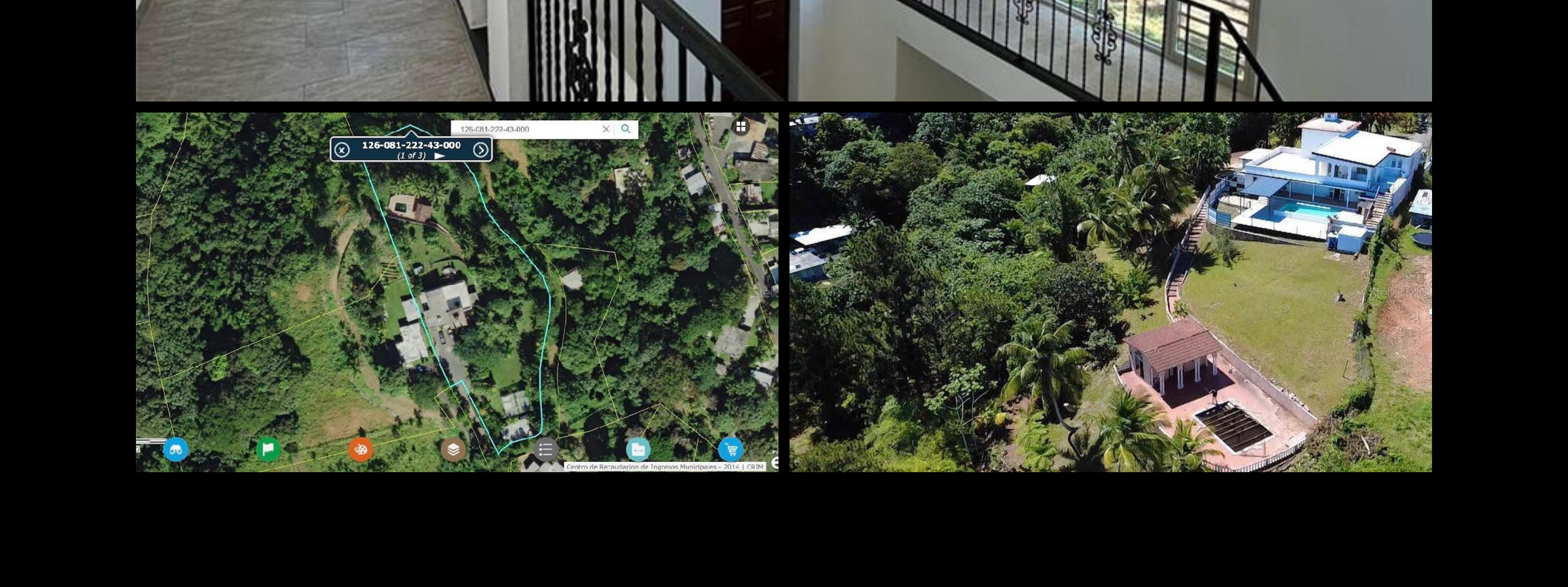
scroll to position [10917, 0]
